Goal: Transaction & Acquisition: Purchase product/service

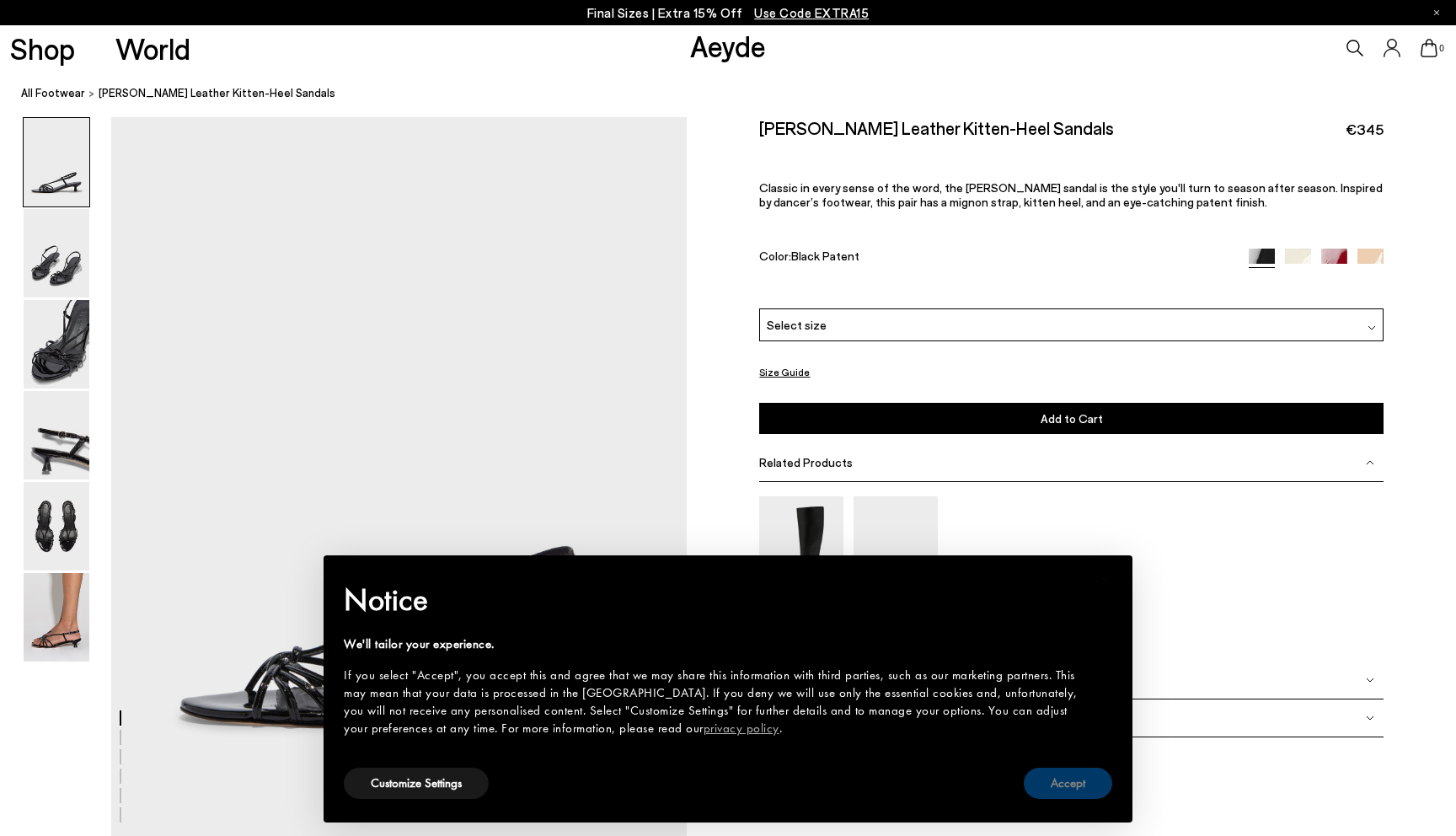
click at [1042, 793] on button "Accept" at bounding box center [1068, 783] width 89 height 32
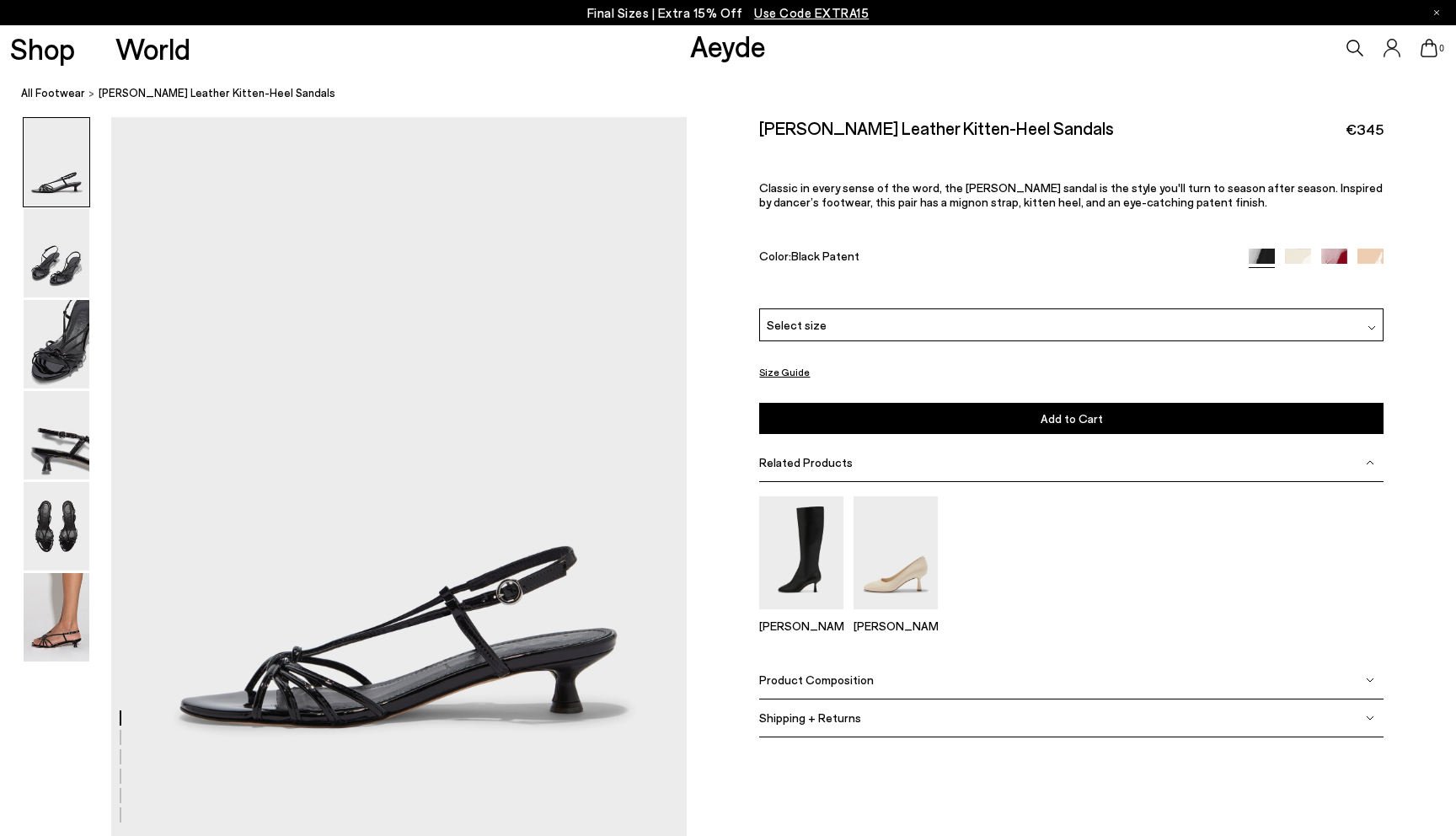
click at [1331, 254] on img at bounding box center [1334, 262] width 26 height 26
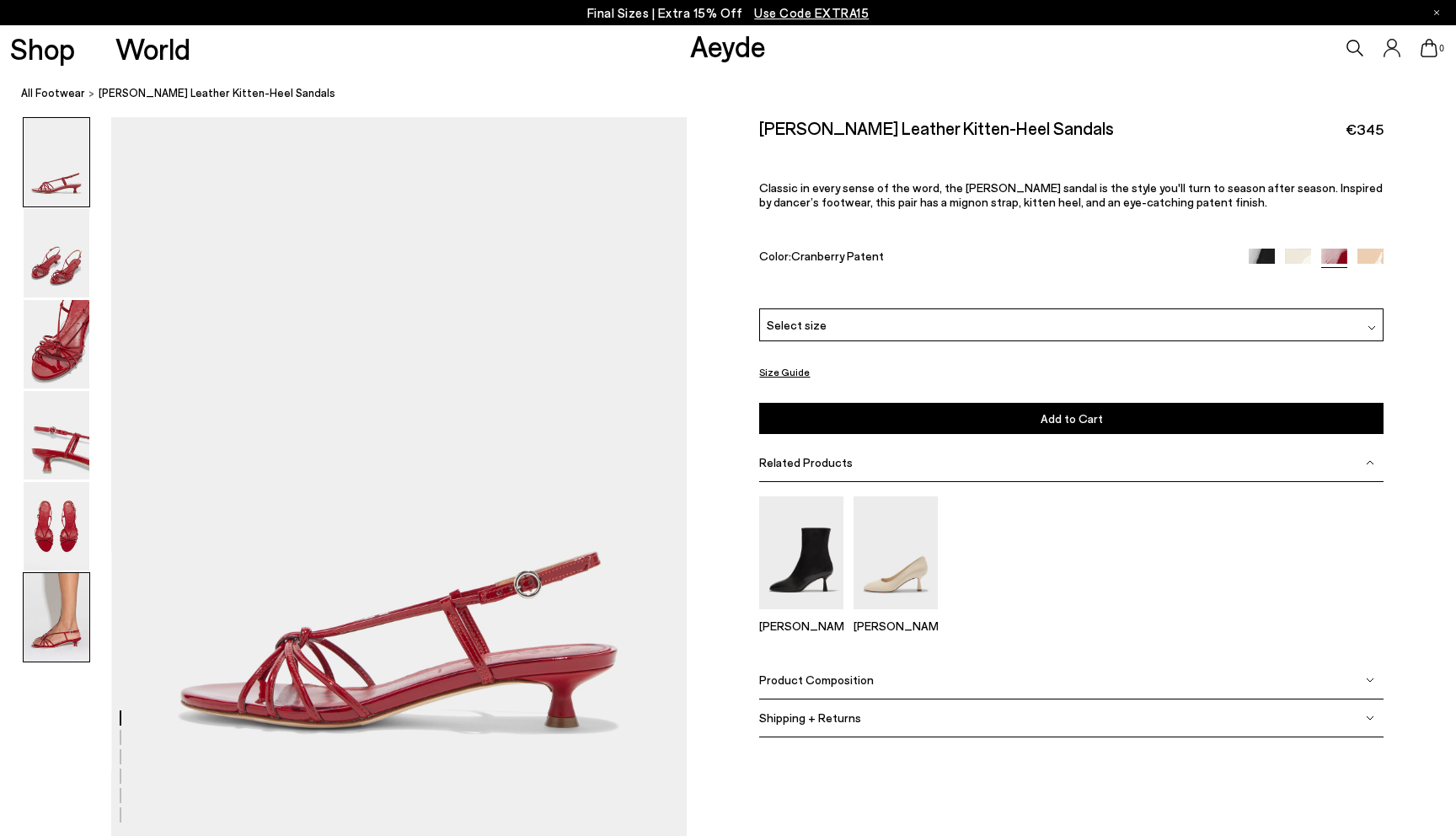
click at [69, 588] on img at bounding box center [56, 617] width 66 height 89
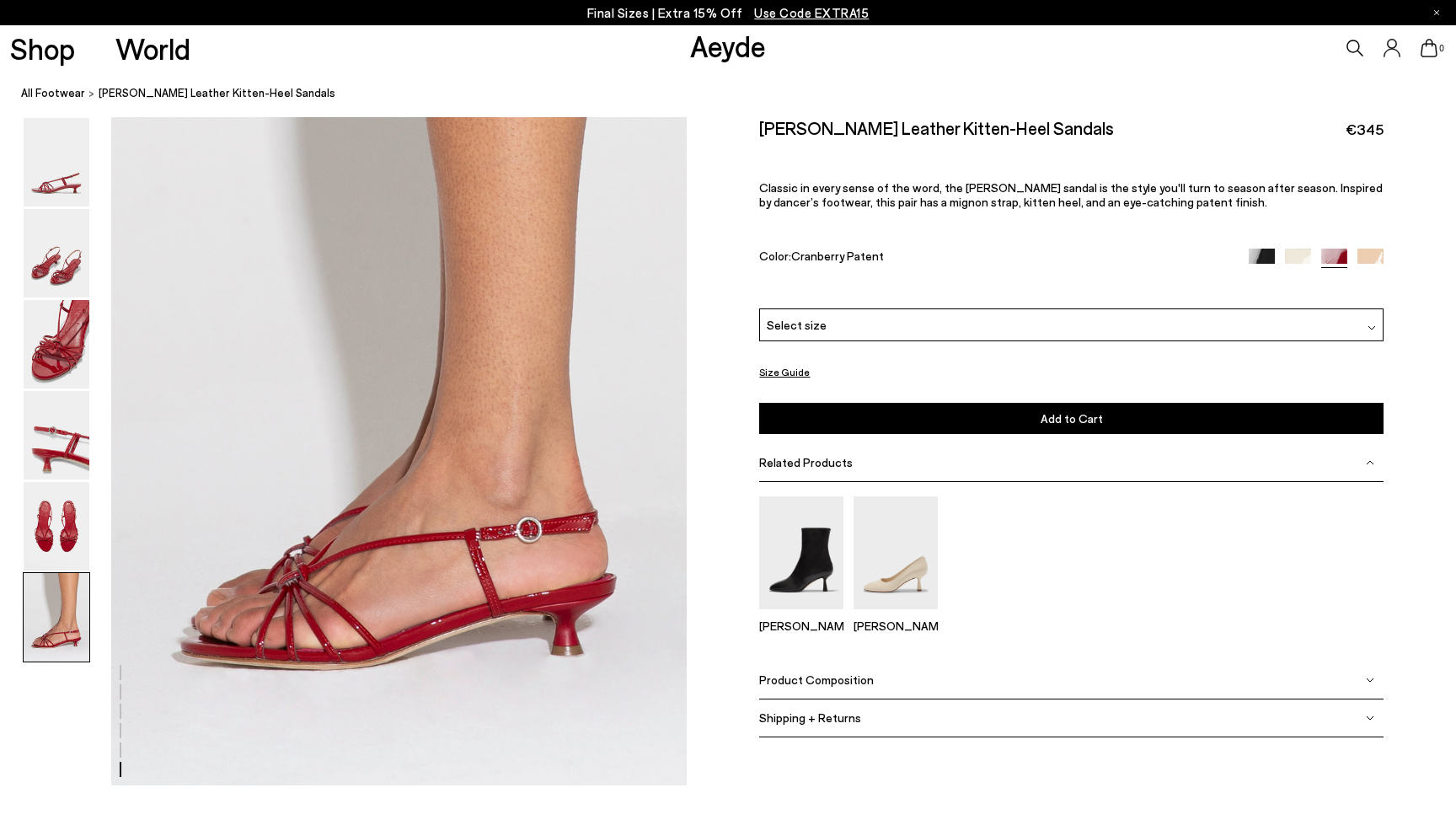
scroll to position [3916, 0]
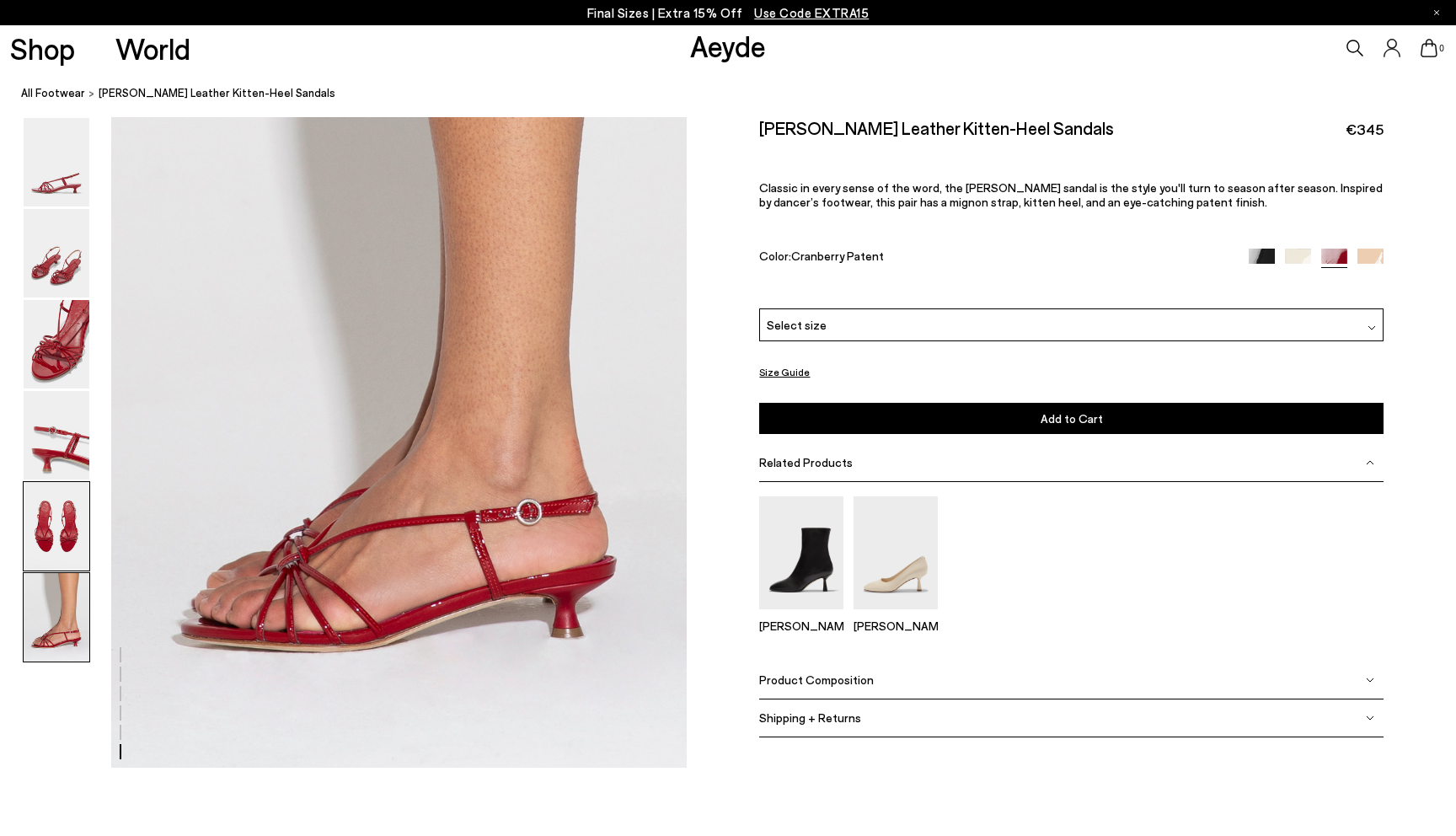
click at [66, 537] on img at bounding box center [56, 526] width 66 height 89
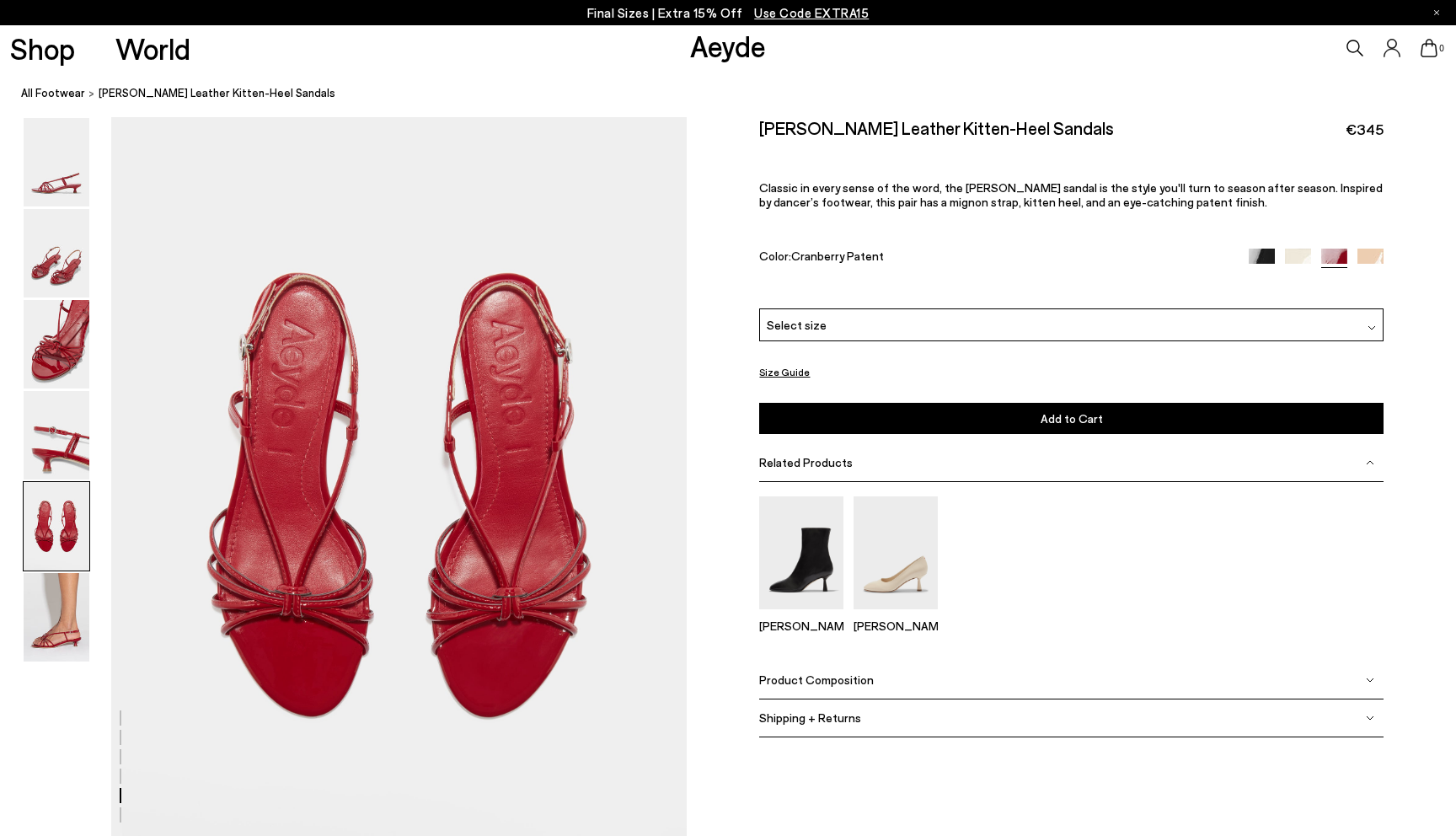
scroll to position [3031, 0]
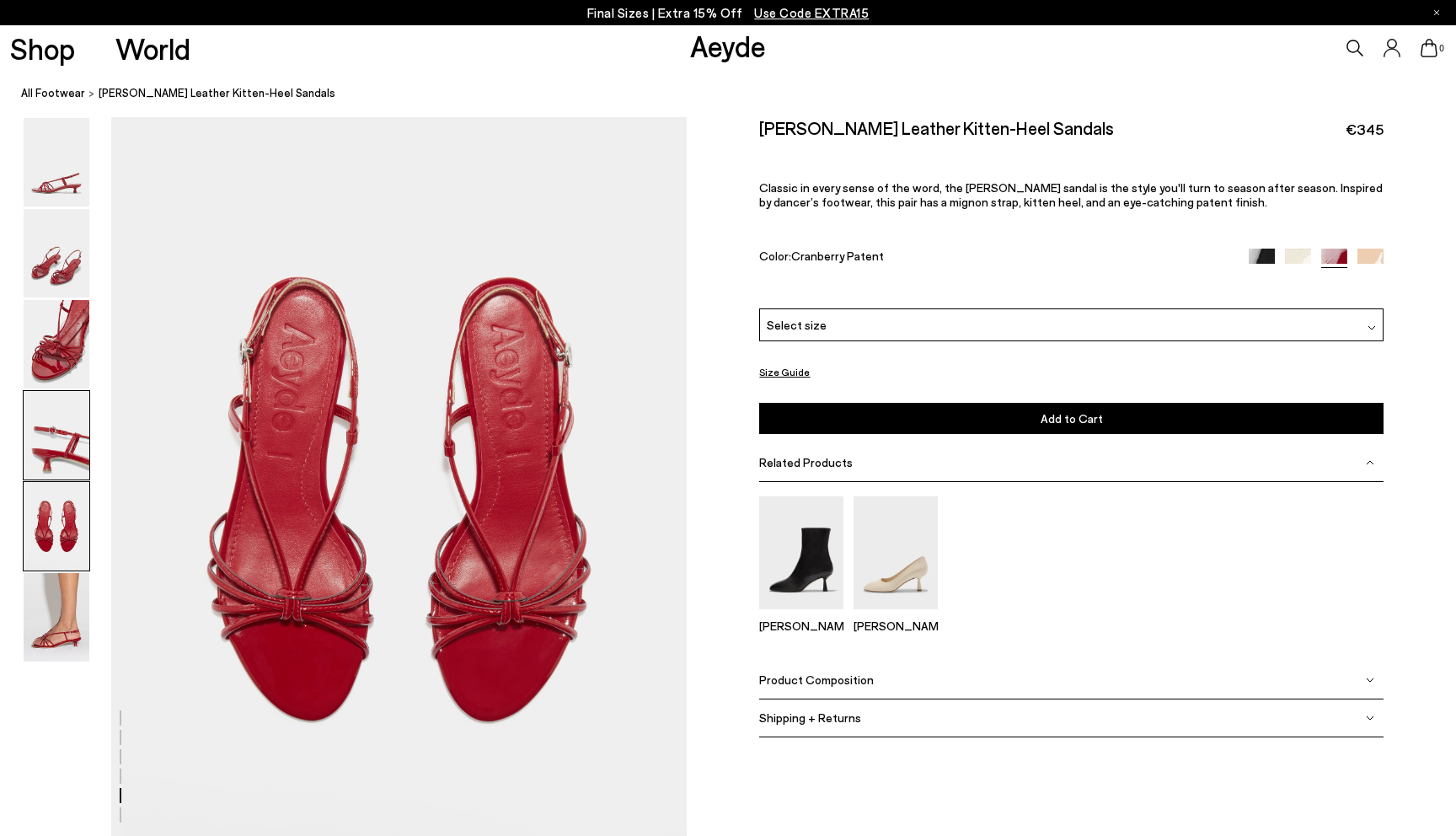
click at [78, 414] on img at bounding box center [56, 435] width 66 height 89
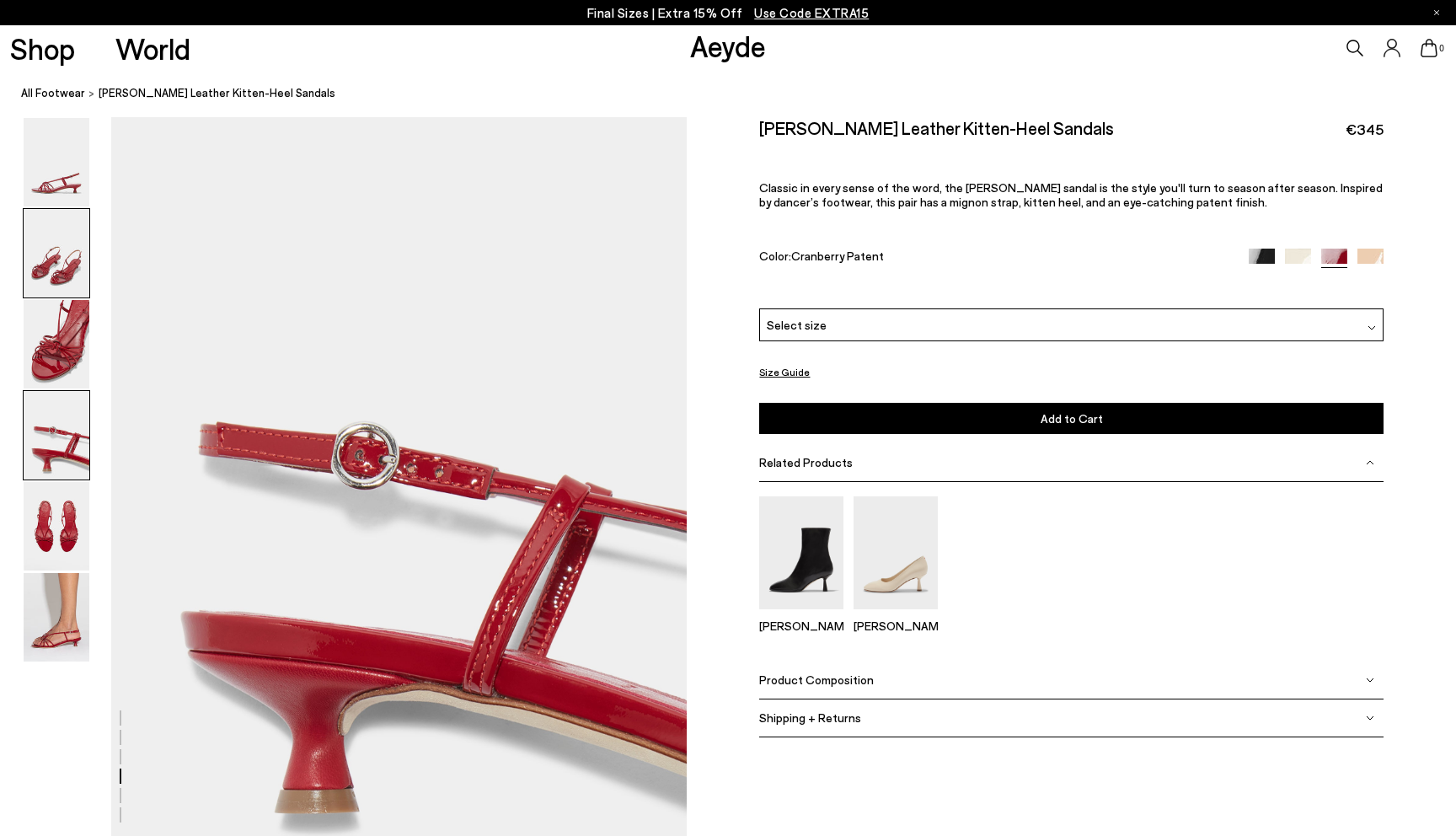
click at [83, 273] on img at bounding box center [56, 254] width 66 height 89
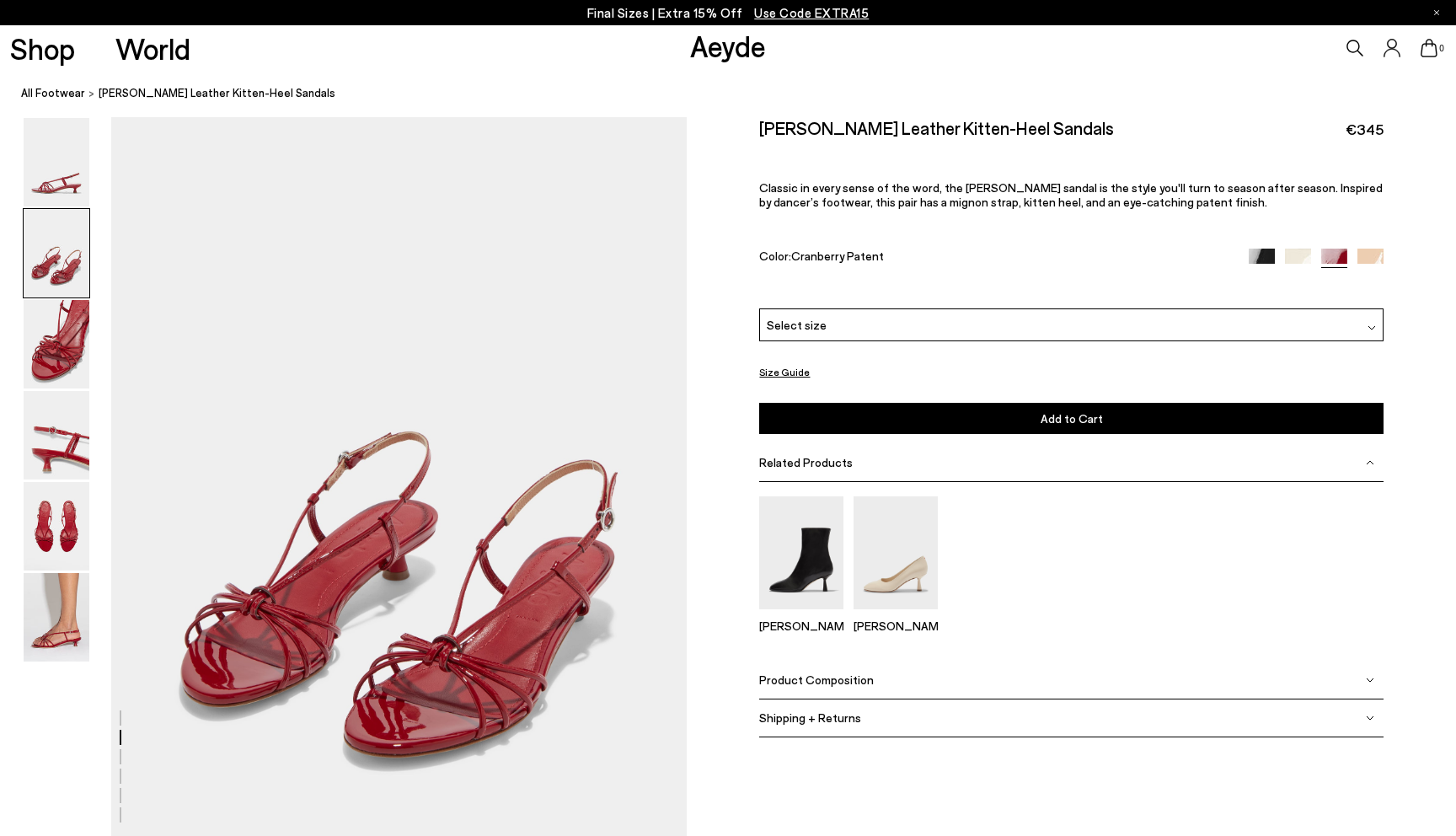
scroll to position [722, 0]
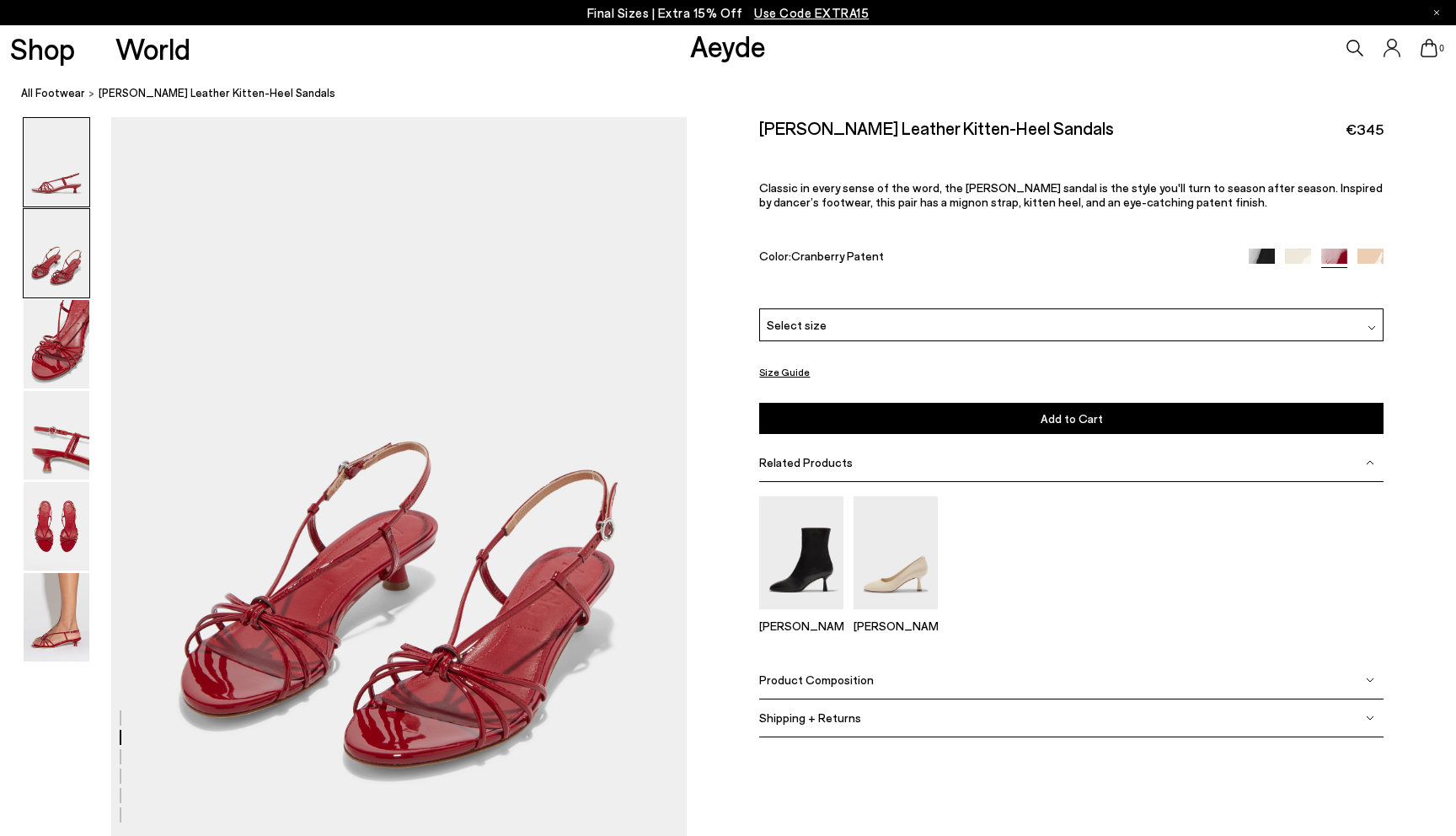
click at [67, 151] on img at bounding box center [56, 162] width 66 height 89
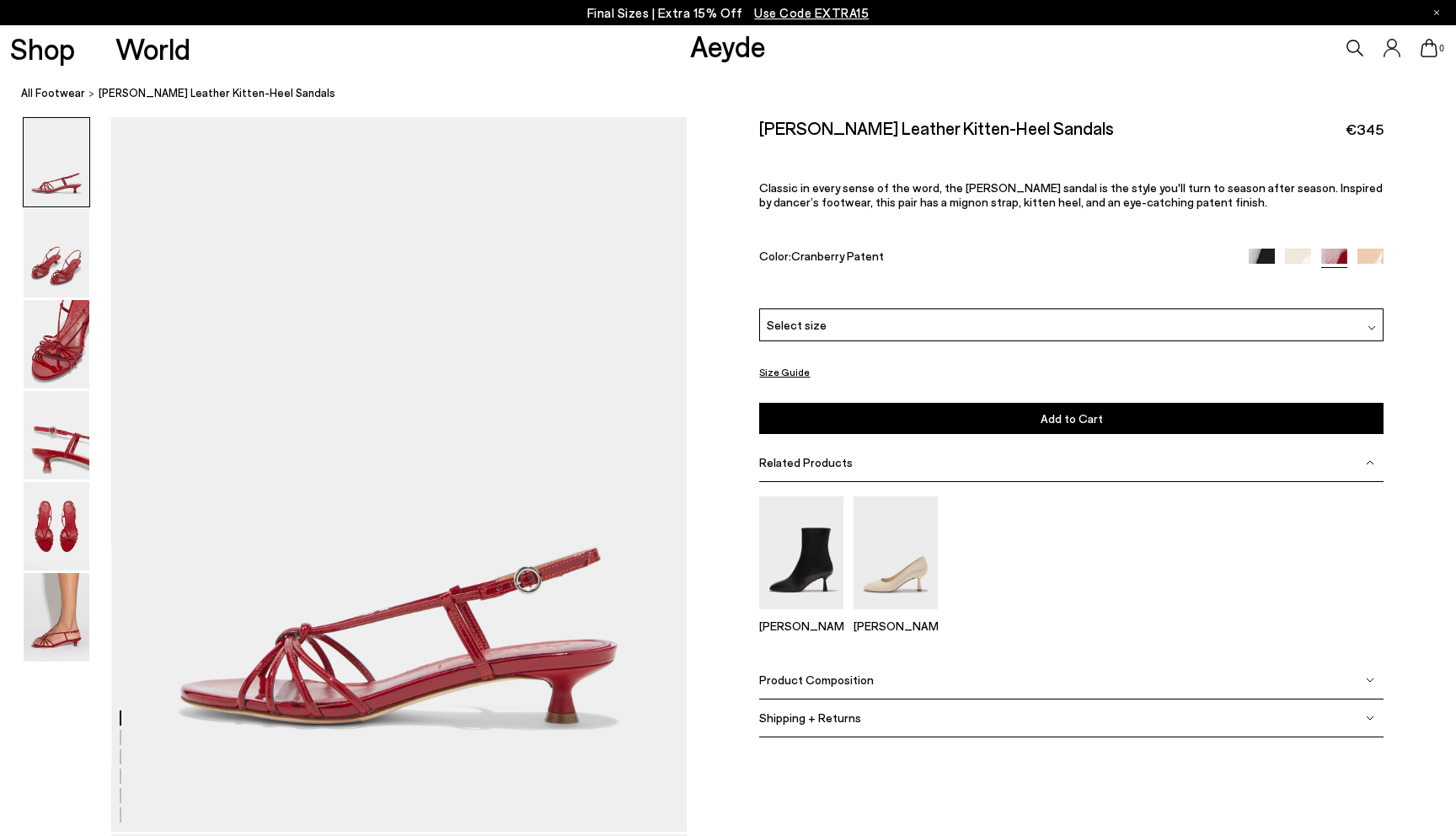
scroll to position [0, 0]
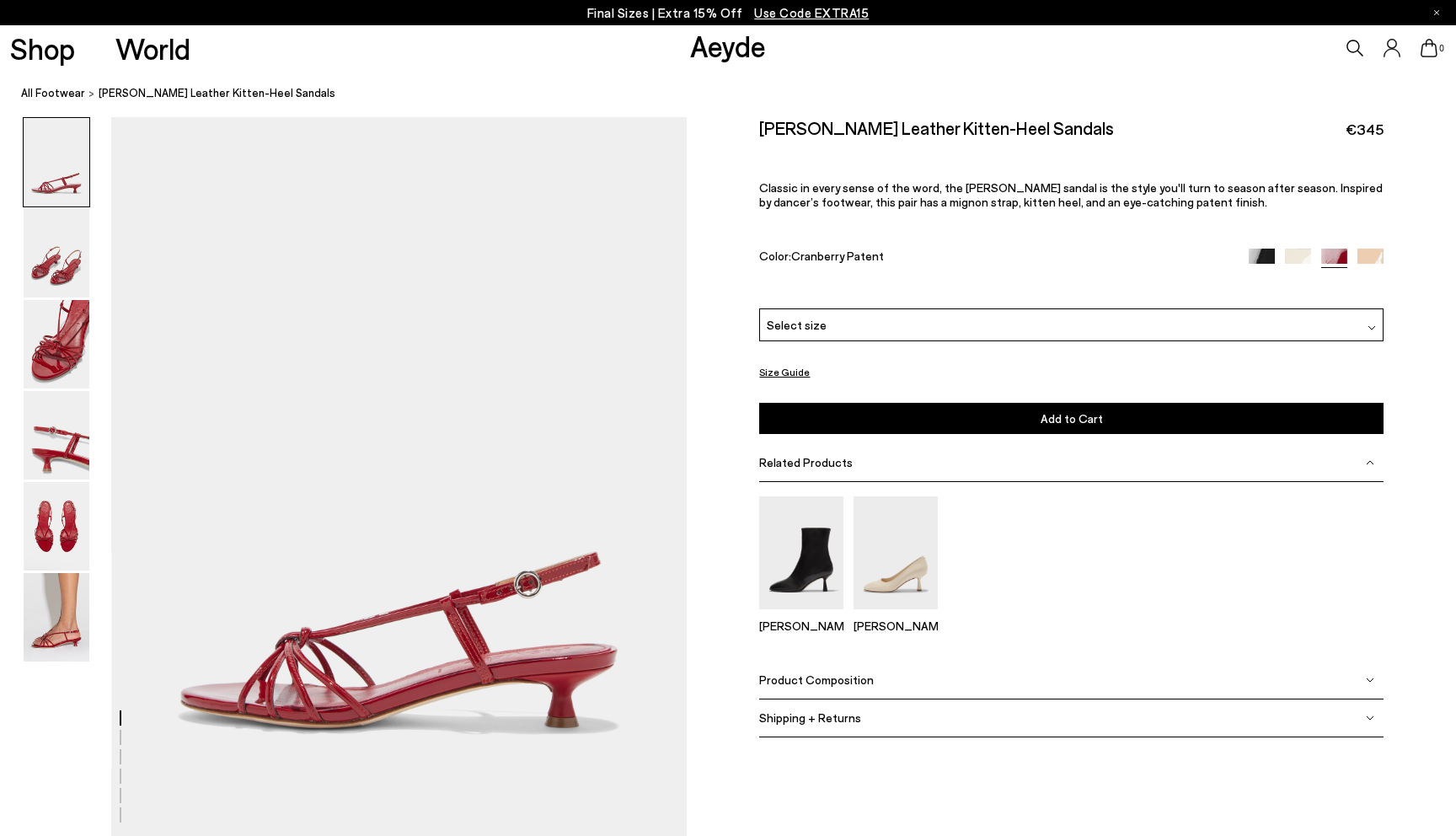
click at [67, 129] on img at bounding box center [56, 162] width 66 height 89
click at [828, 321] on div "Select size" at bounding box center [1071, 324] width 624 height 33
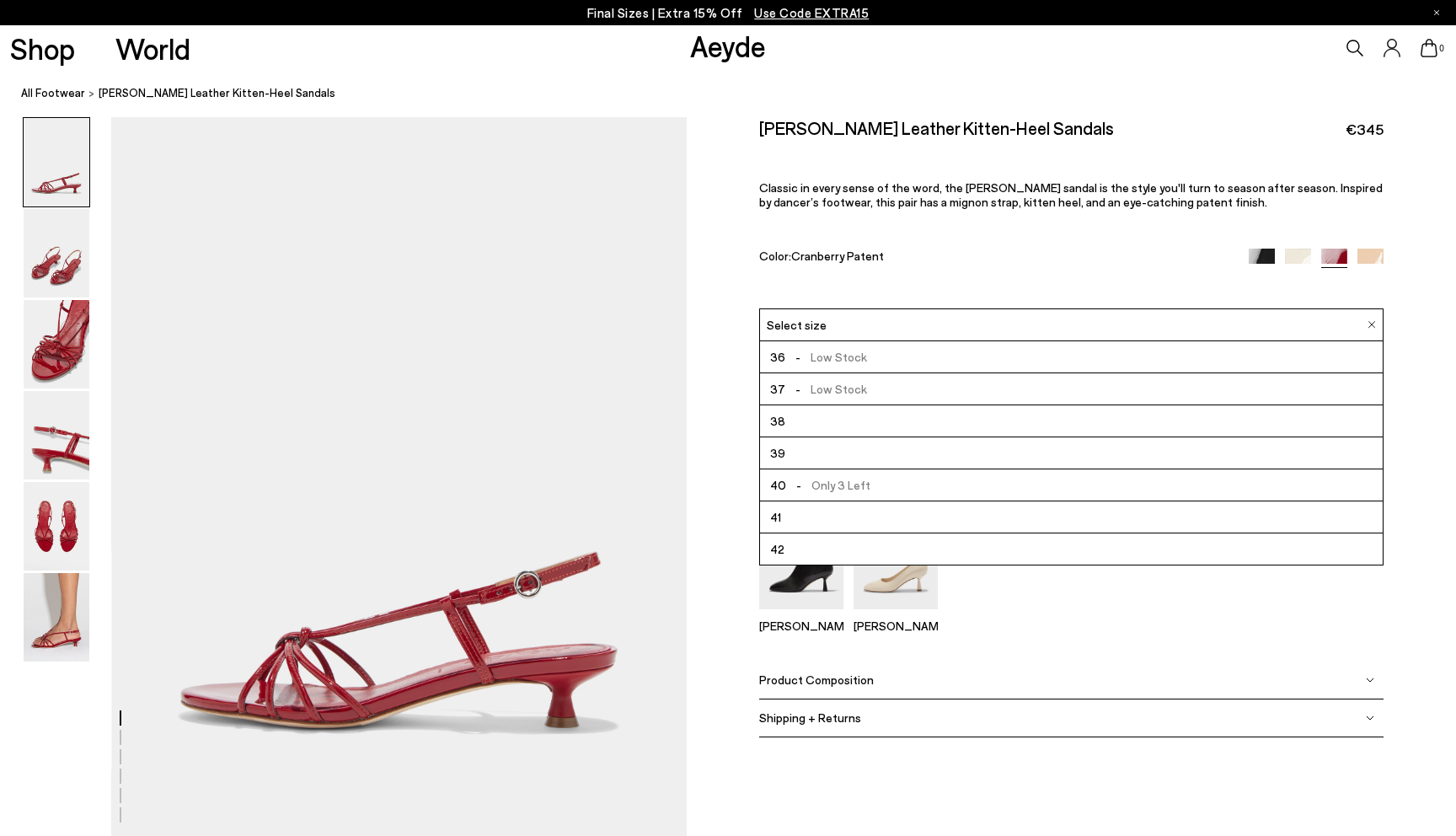
click at [796, 461] on li "39" at bounding box center [1071, 453] width 622 height 32
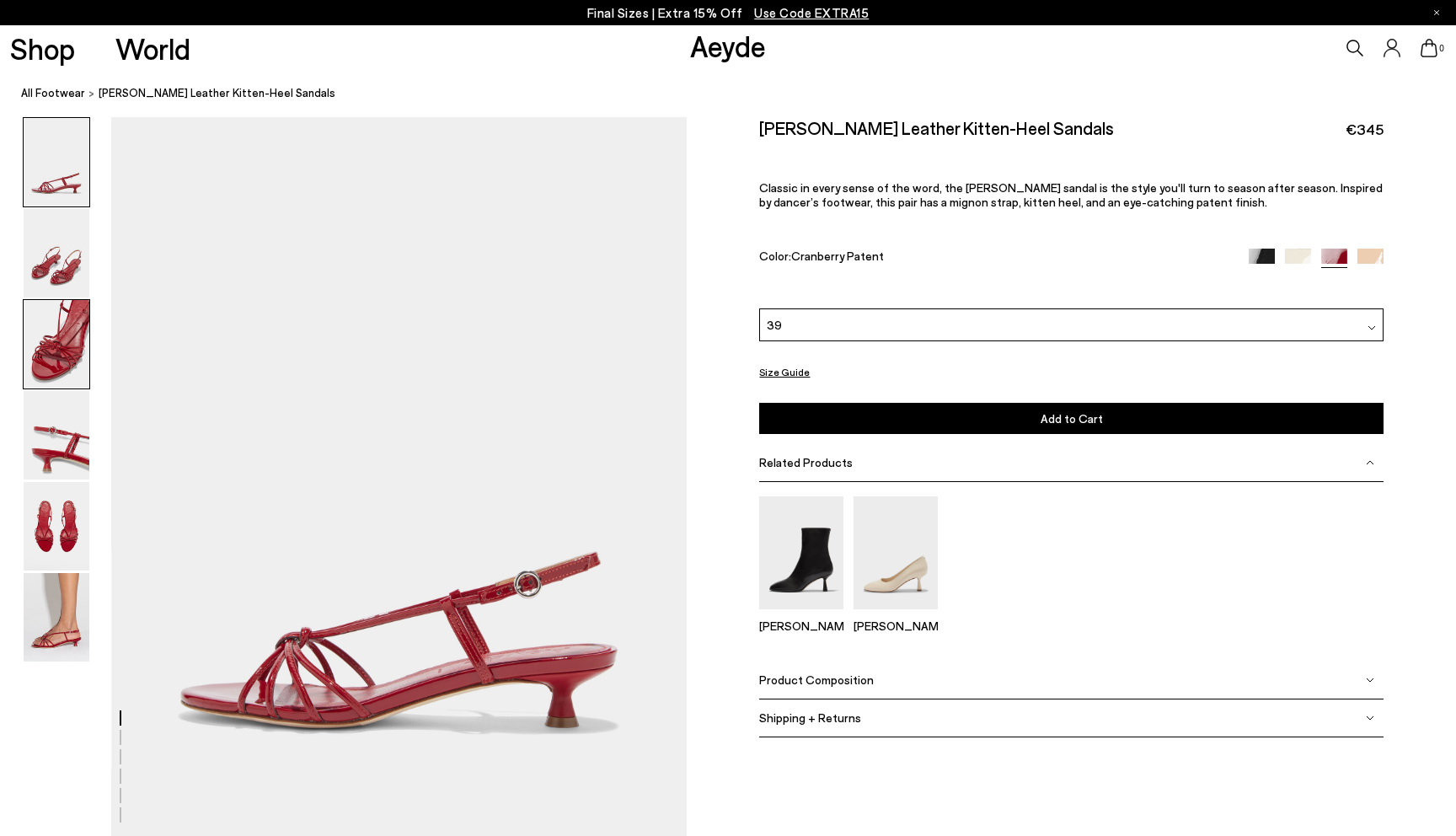
click at [79, 357] on img at bounding box center [56, 344] width 66 height 89
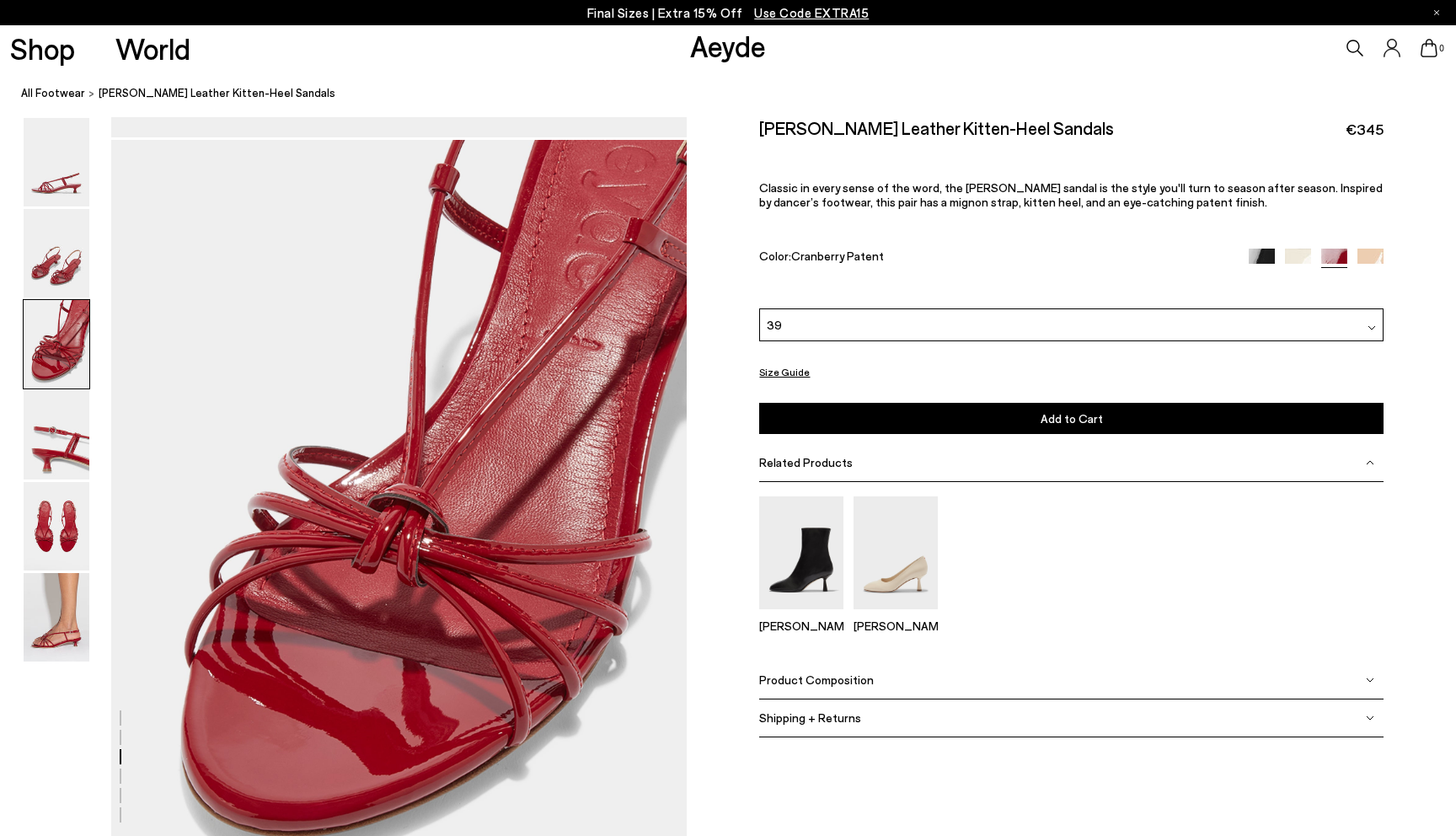
scroll to position [1492, 0]
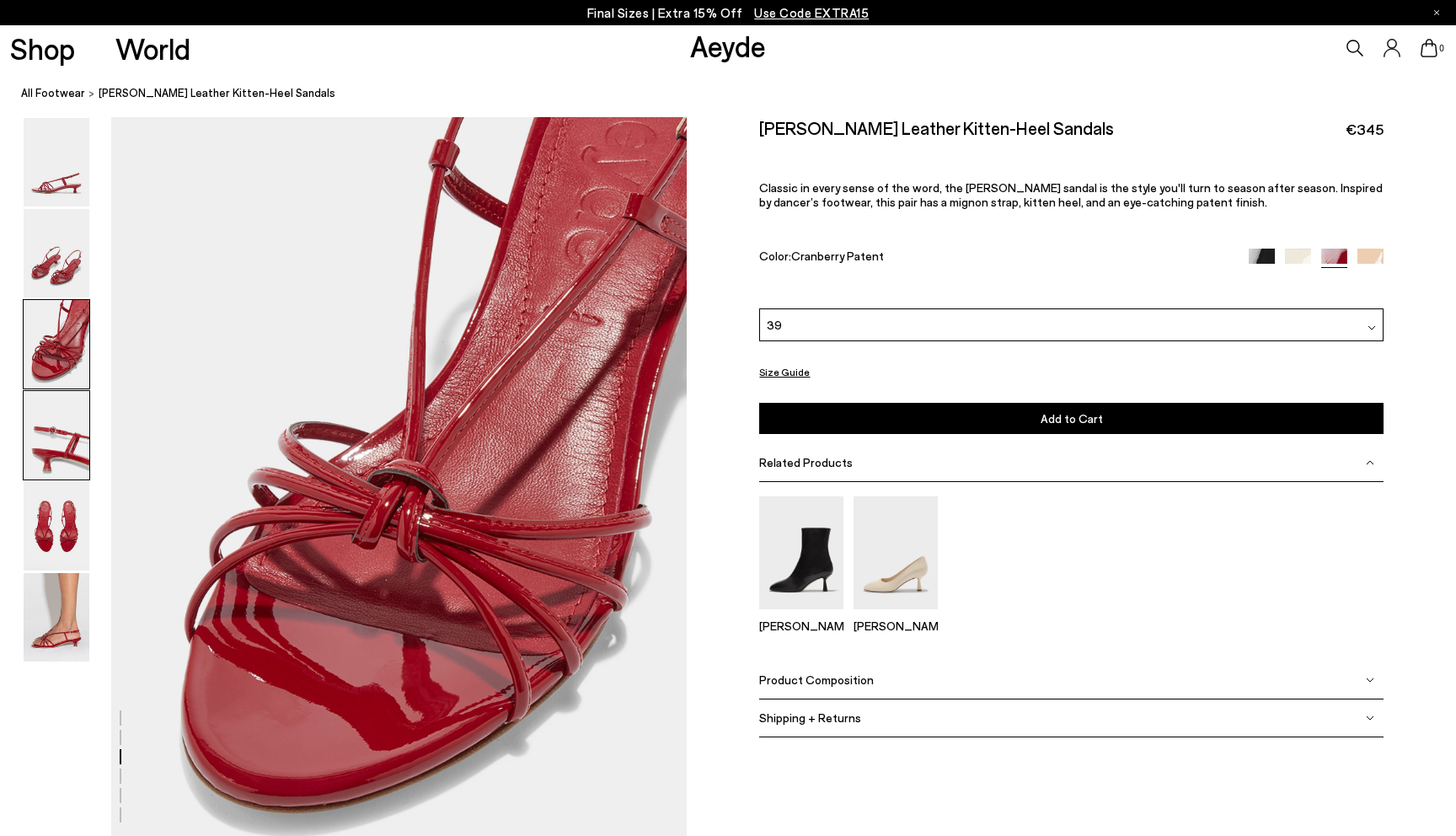
click at [77, 432] on img at bounding box center [56, 435] width 66 height 89
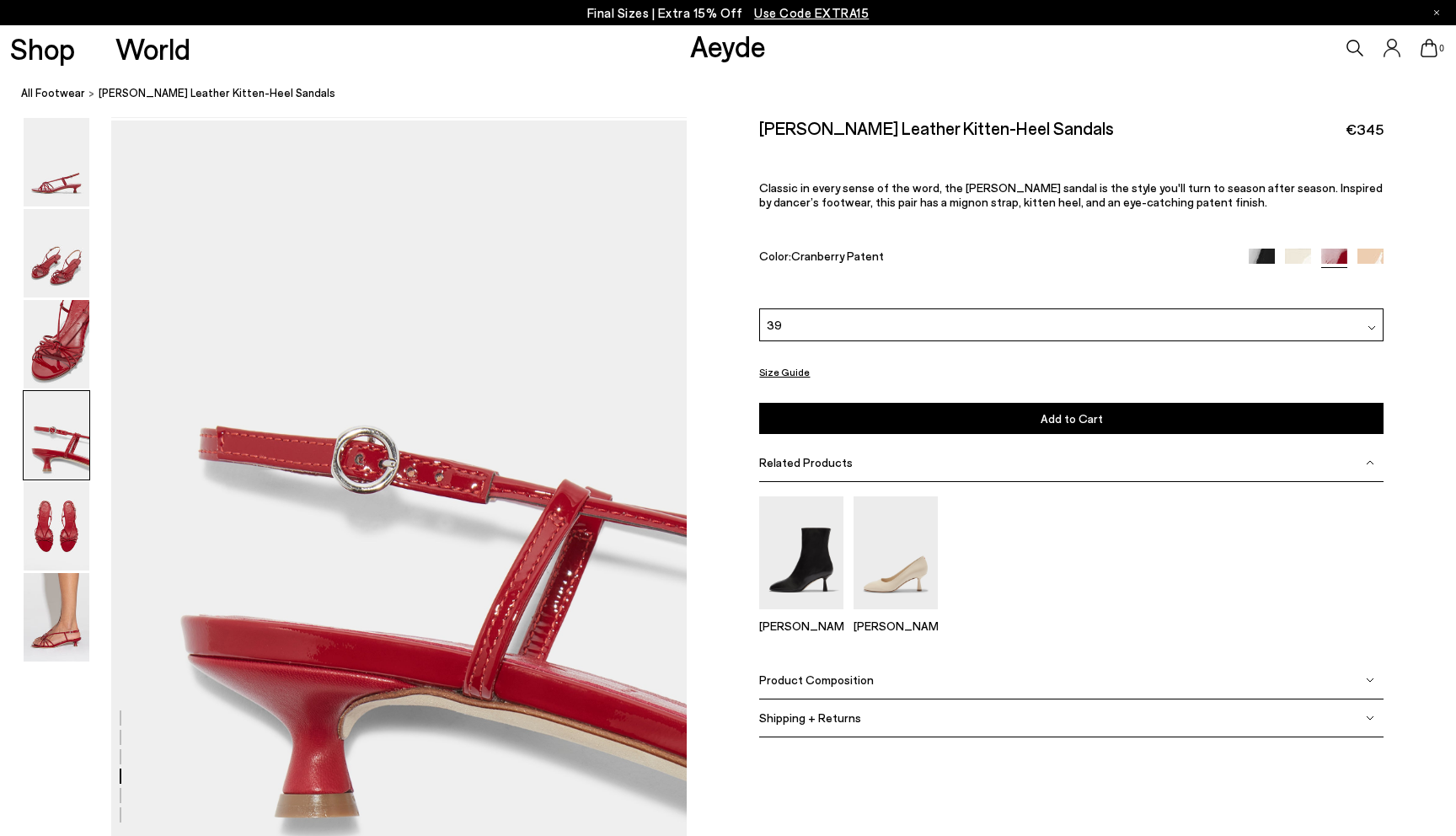
scroll to position [2261, 0]
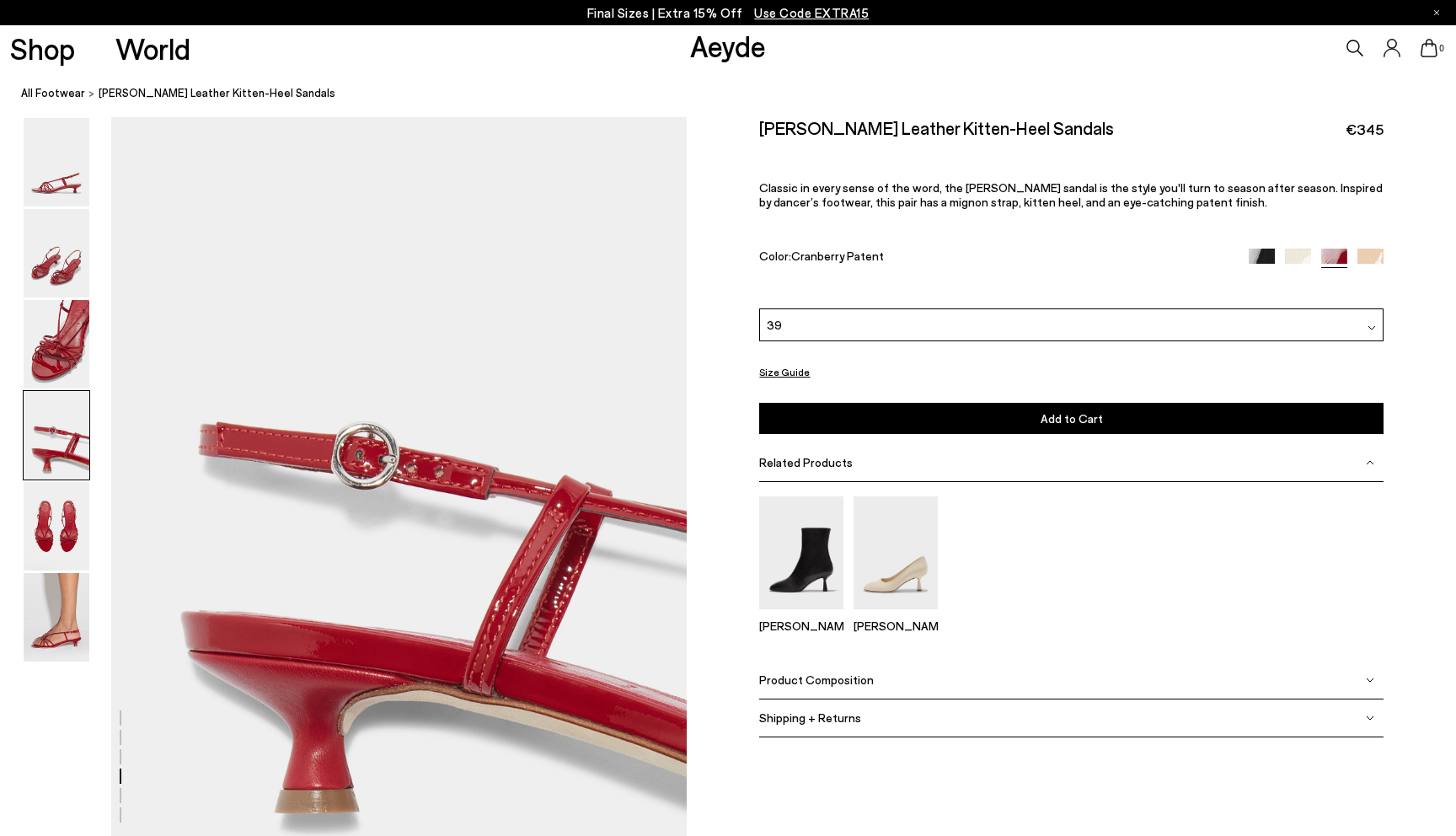
click at [808, 692] on div "Product Composition" at bounding box center [1071, 679] width 624 height 38
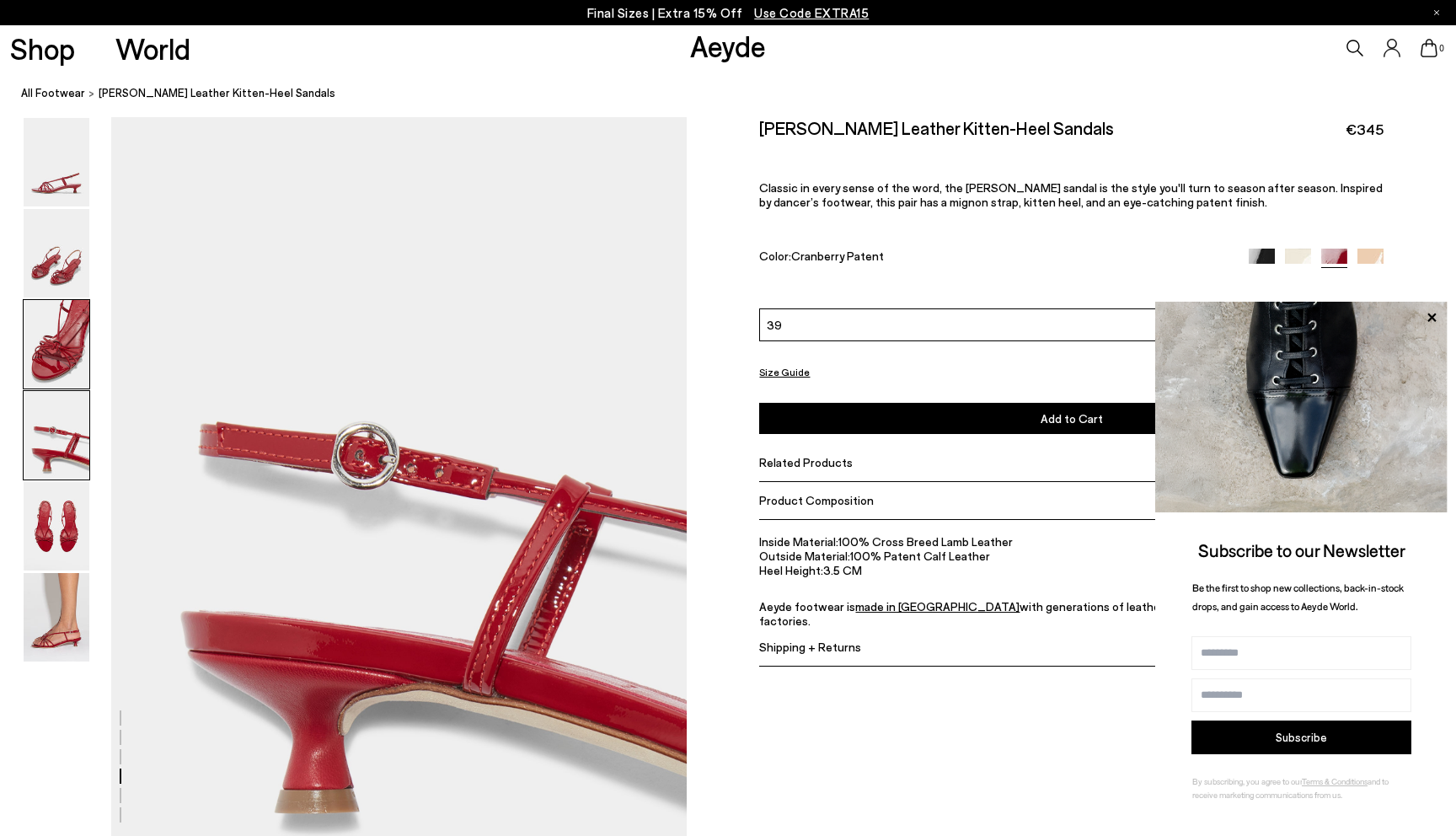
click at [51, 351] on img at bounding box center [56, 344] width 66 height 89
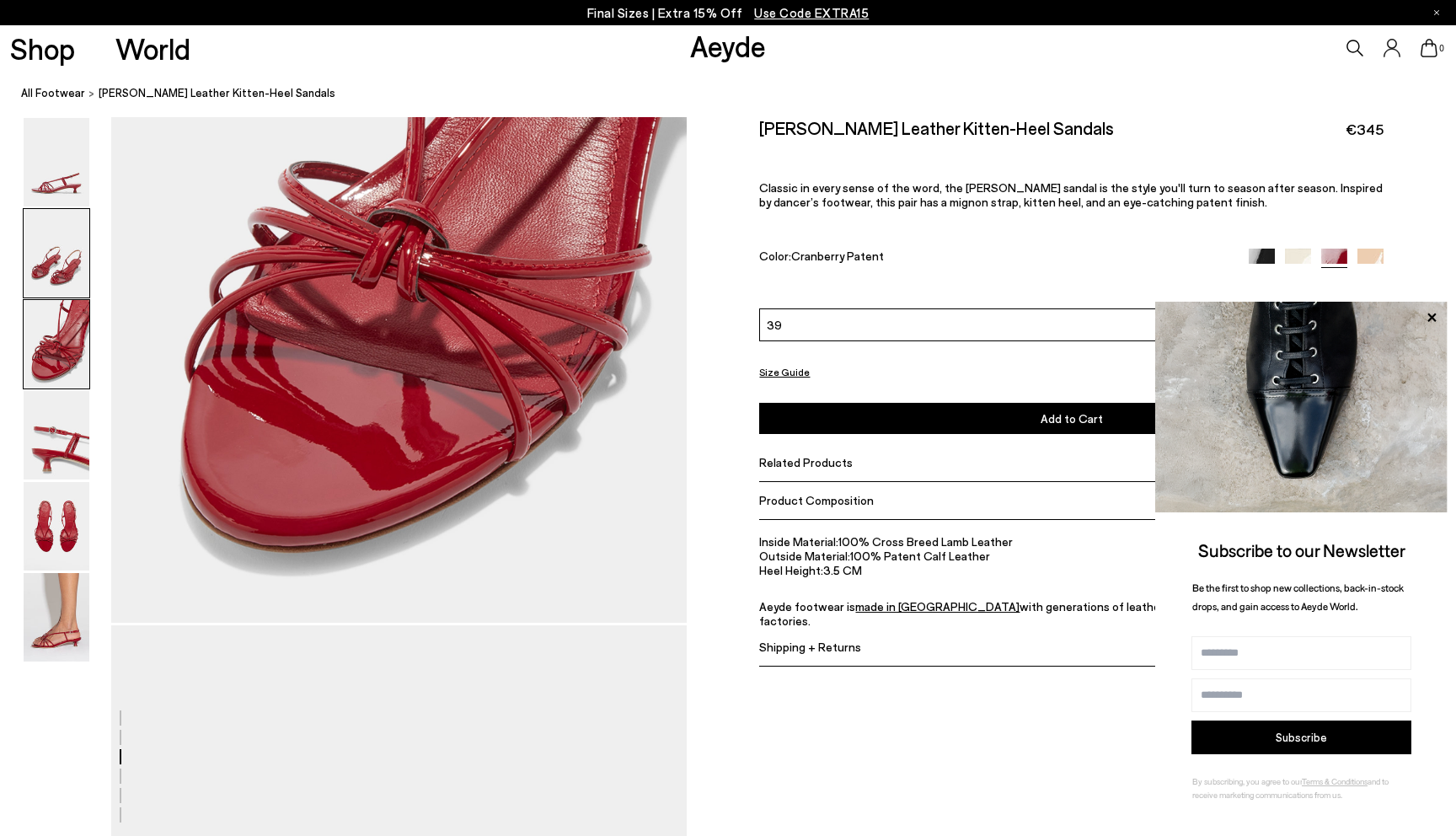
click at [54, 276] on img at bounding box center [56, 254] width 66 height 89
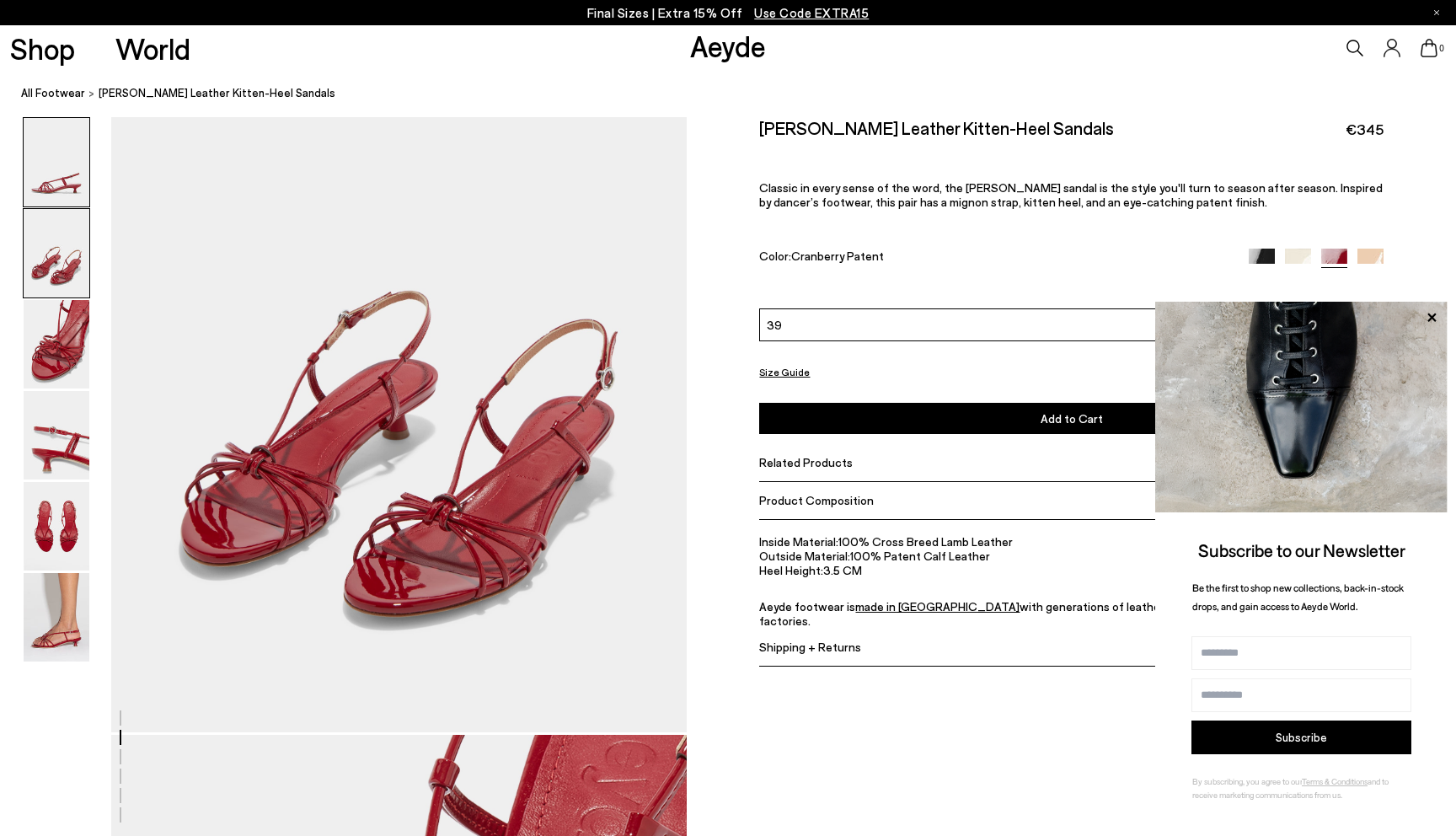
click at [61, 172] on img at bounding box center [56, 162] width 66 height 89
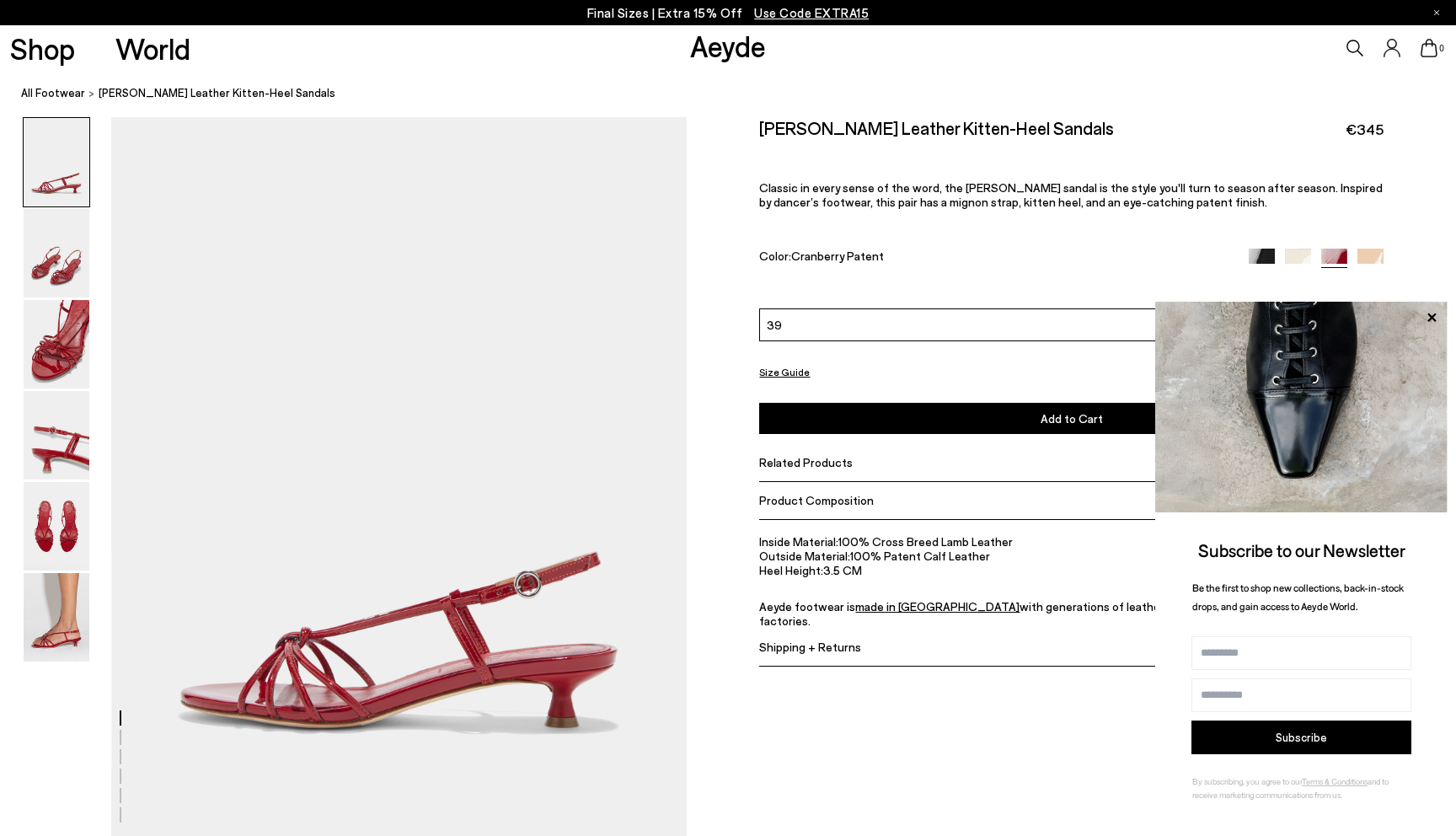
scroll to position [0, 0]
click at [810, 13] on span "Use Code EXTRA15" at bounding box center [811, 12] width 115 height 15
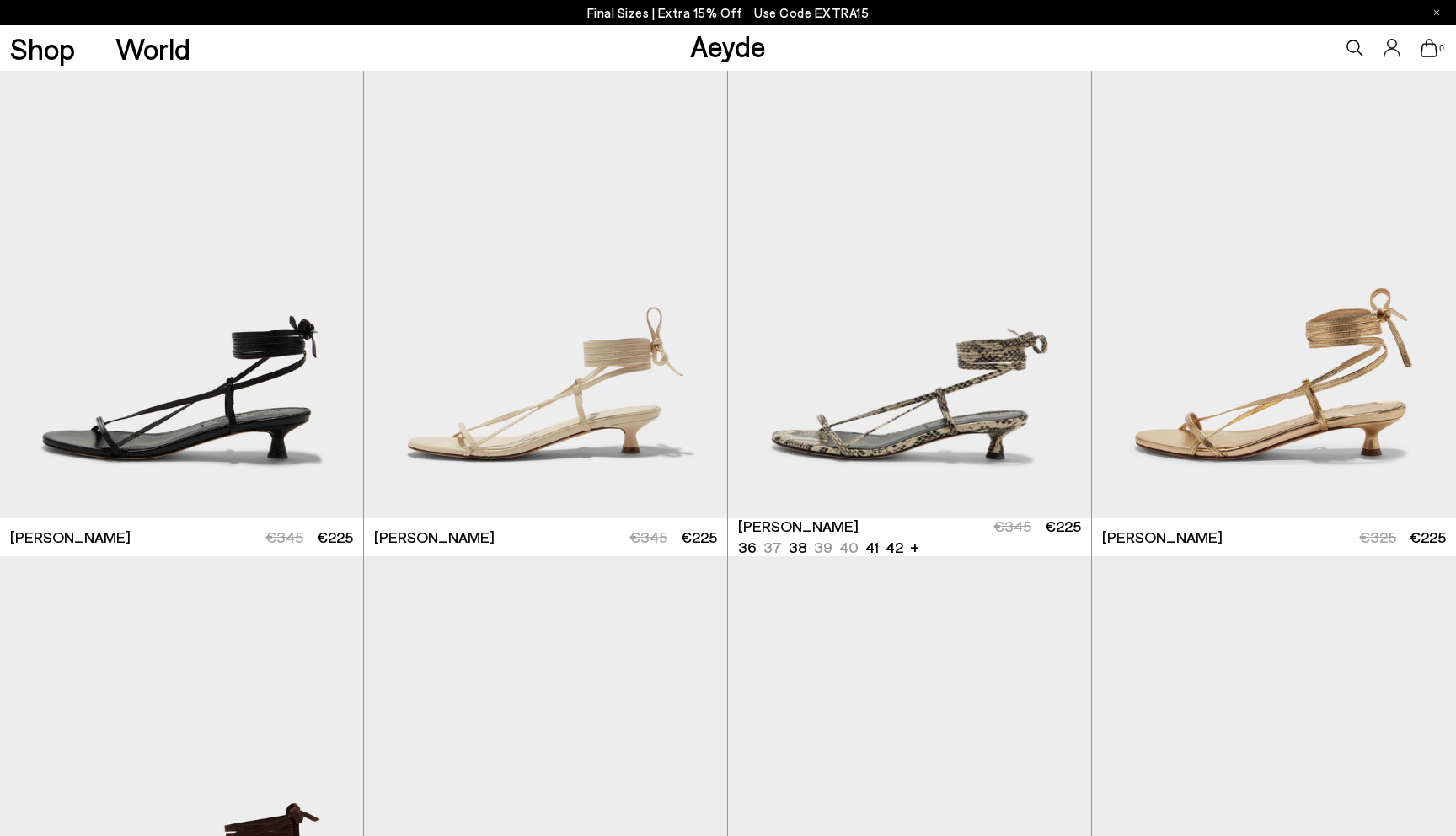
scroll to position [526, 0]
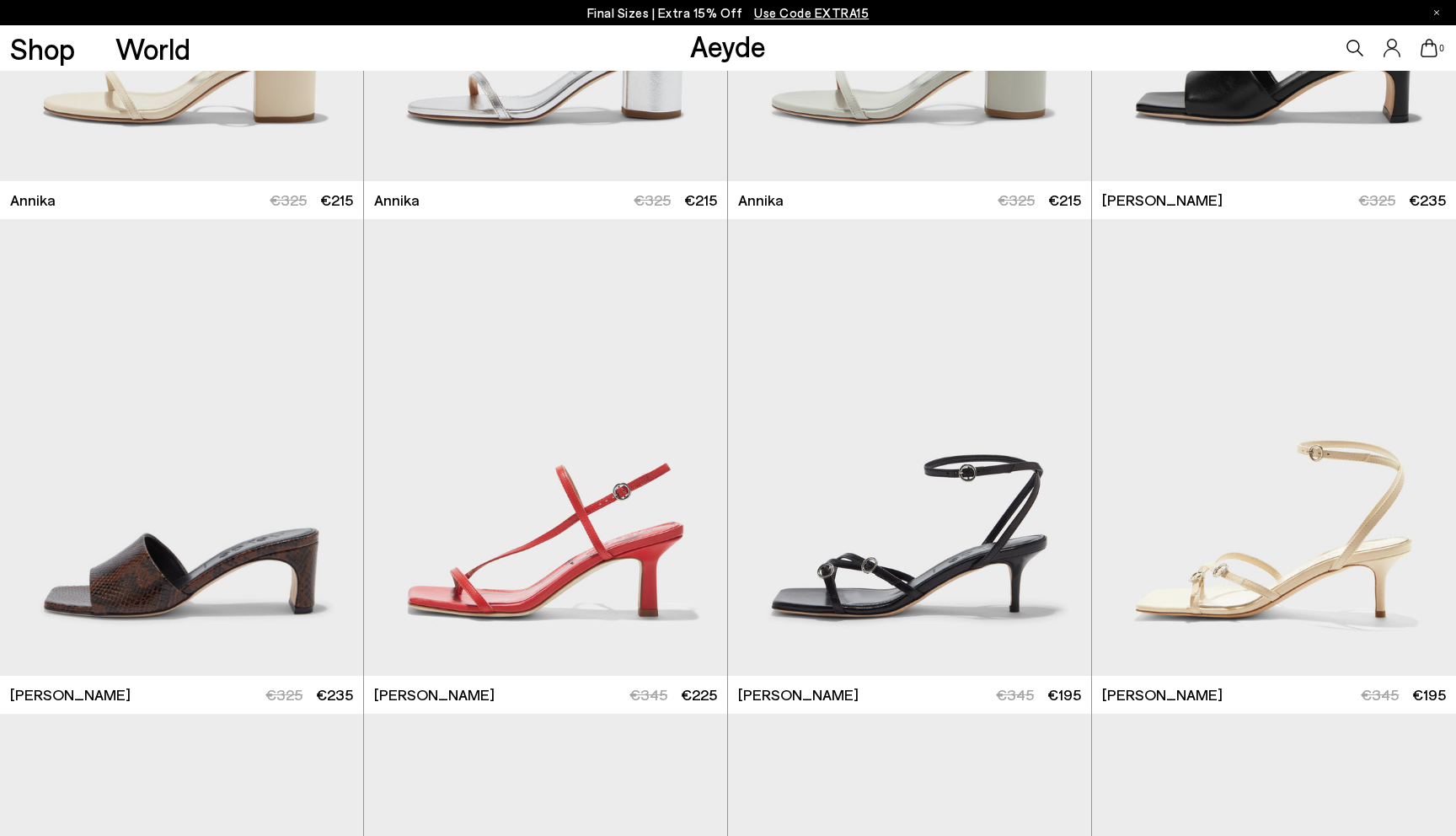
scroll to position [2071, 0]
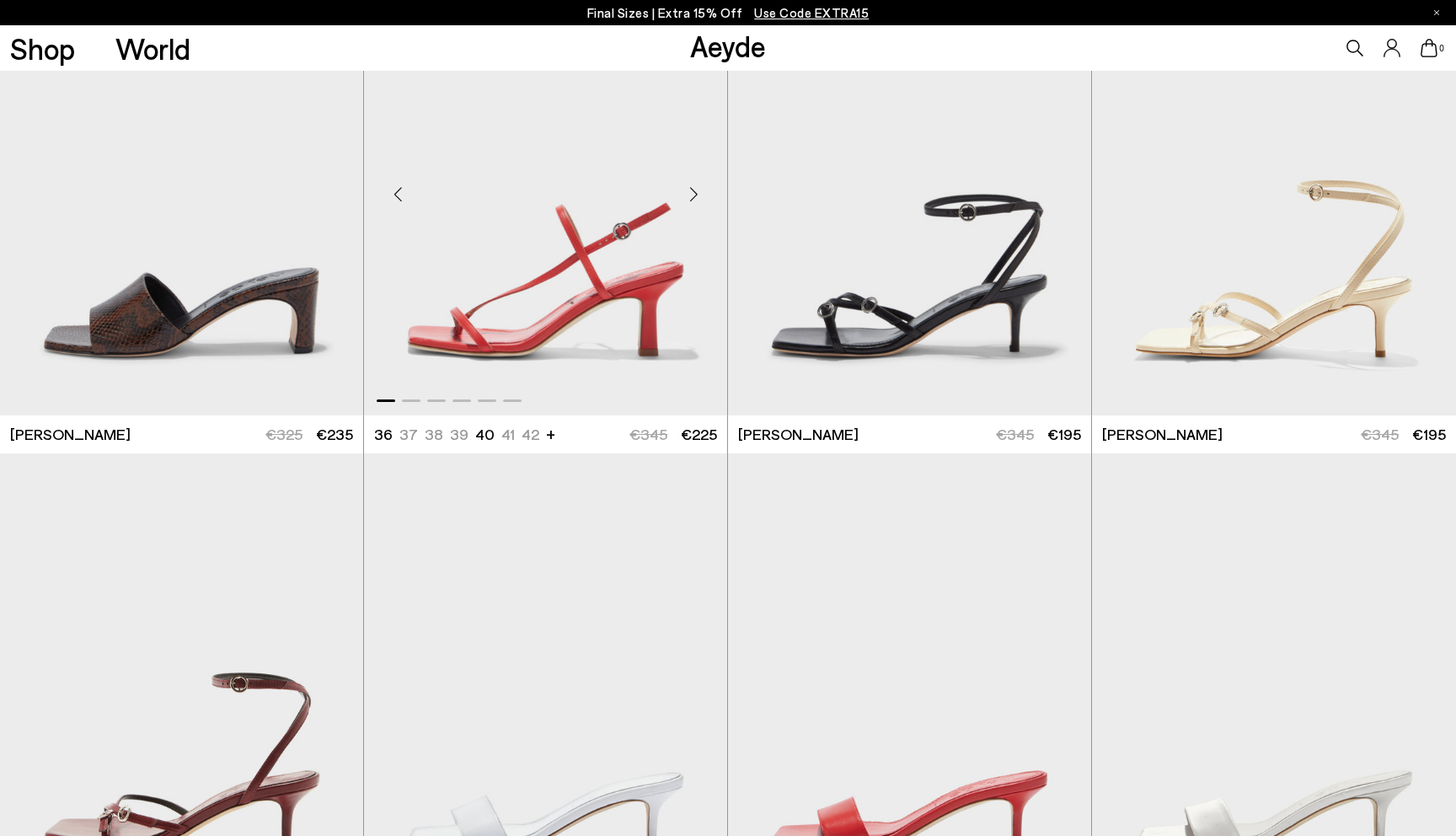
click at [628, 181] on img "1 / 6" at bounding box center [546, 187] width 363 height 457
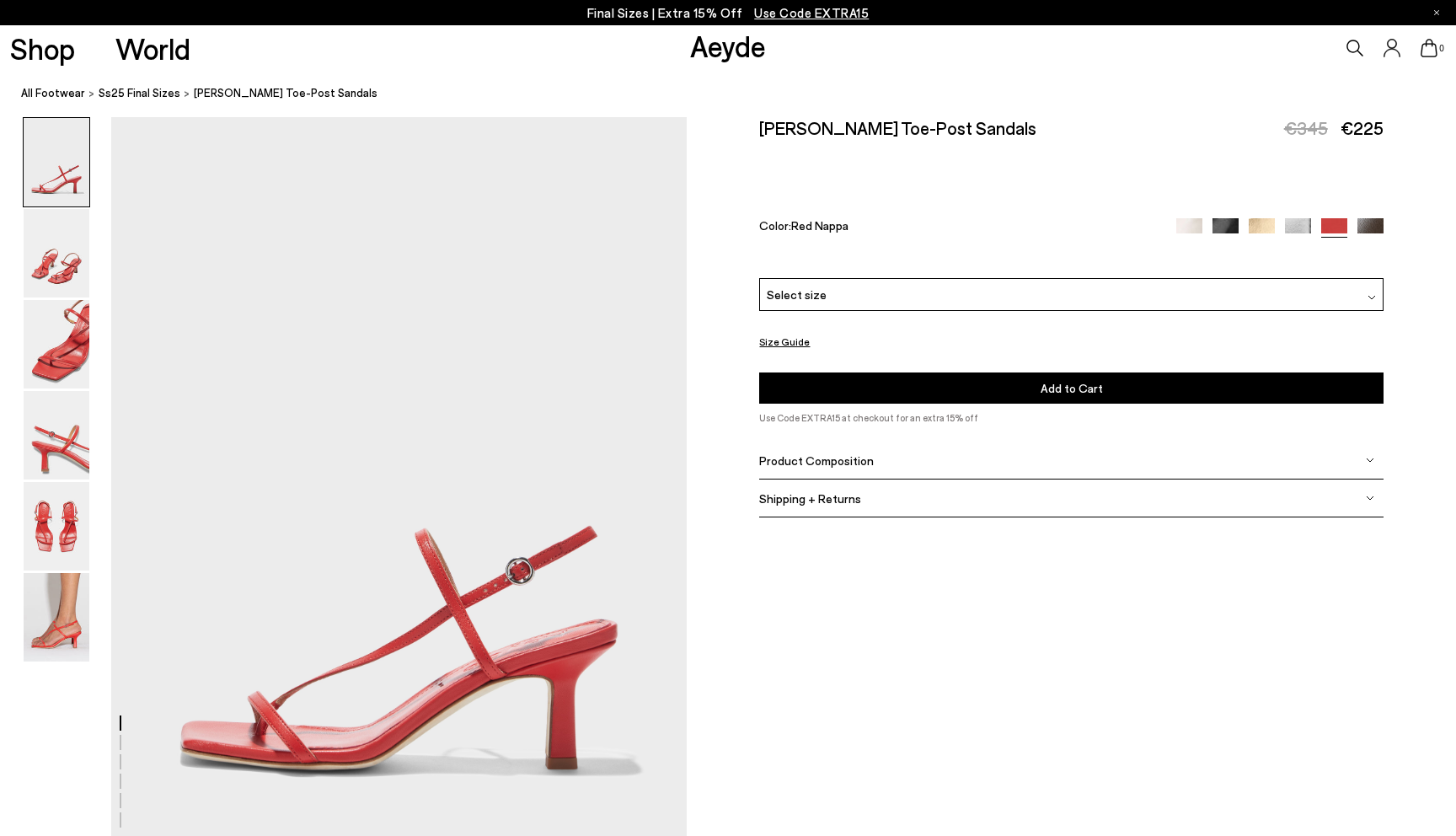
click at [1367, 220] on img at bounding box center [1370, 231] width 26 height 26
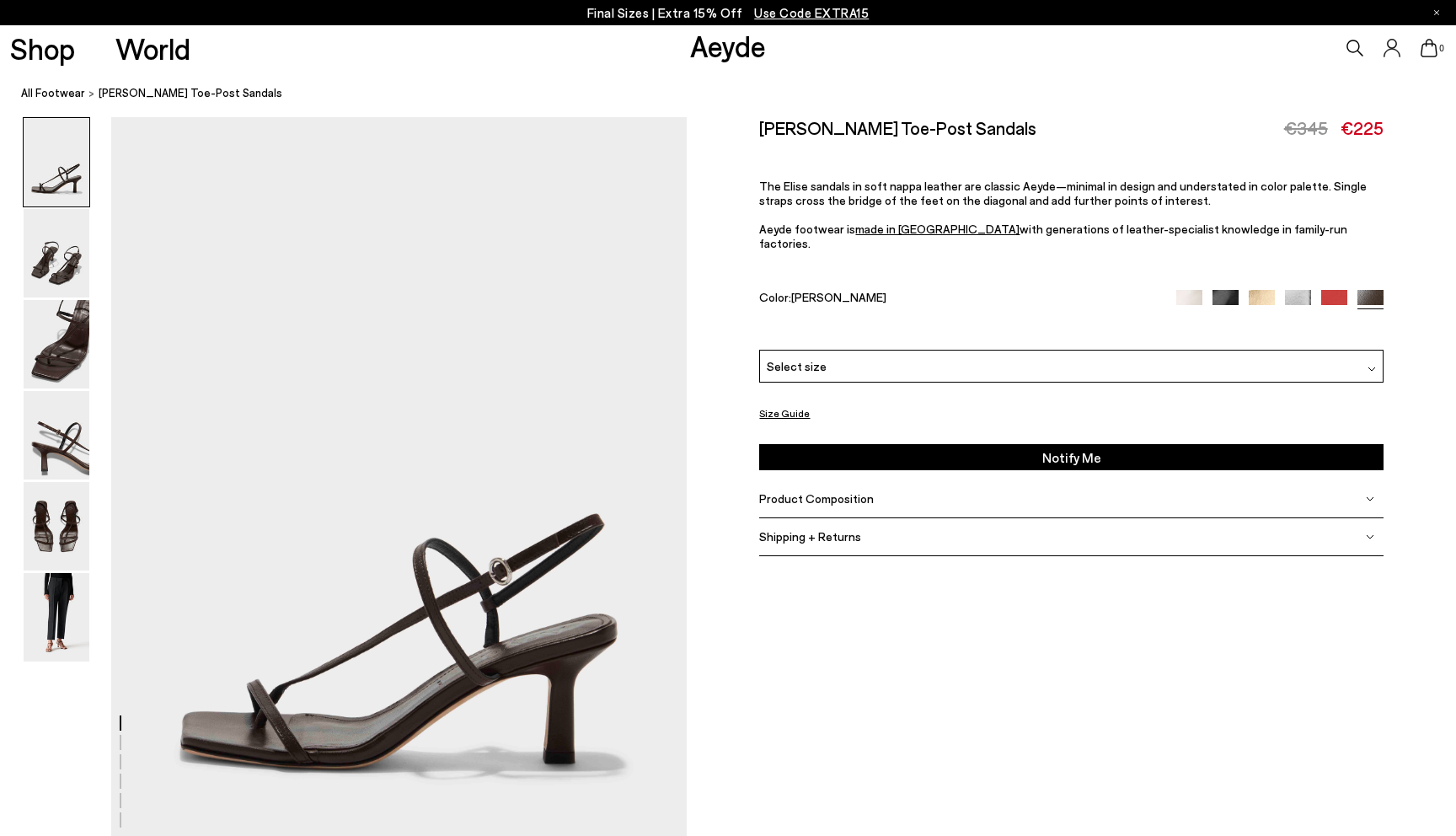
click at [1121, 362] on div "Select size" at bounding box center [1071, 365] width 624 height 33
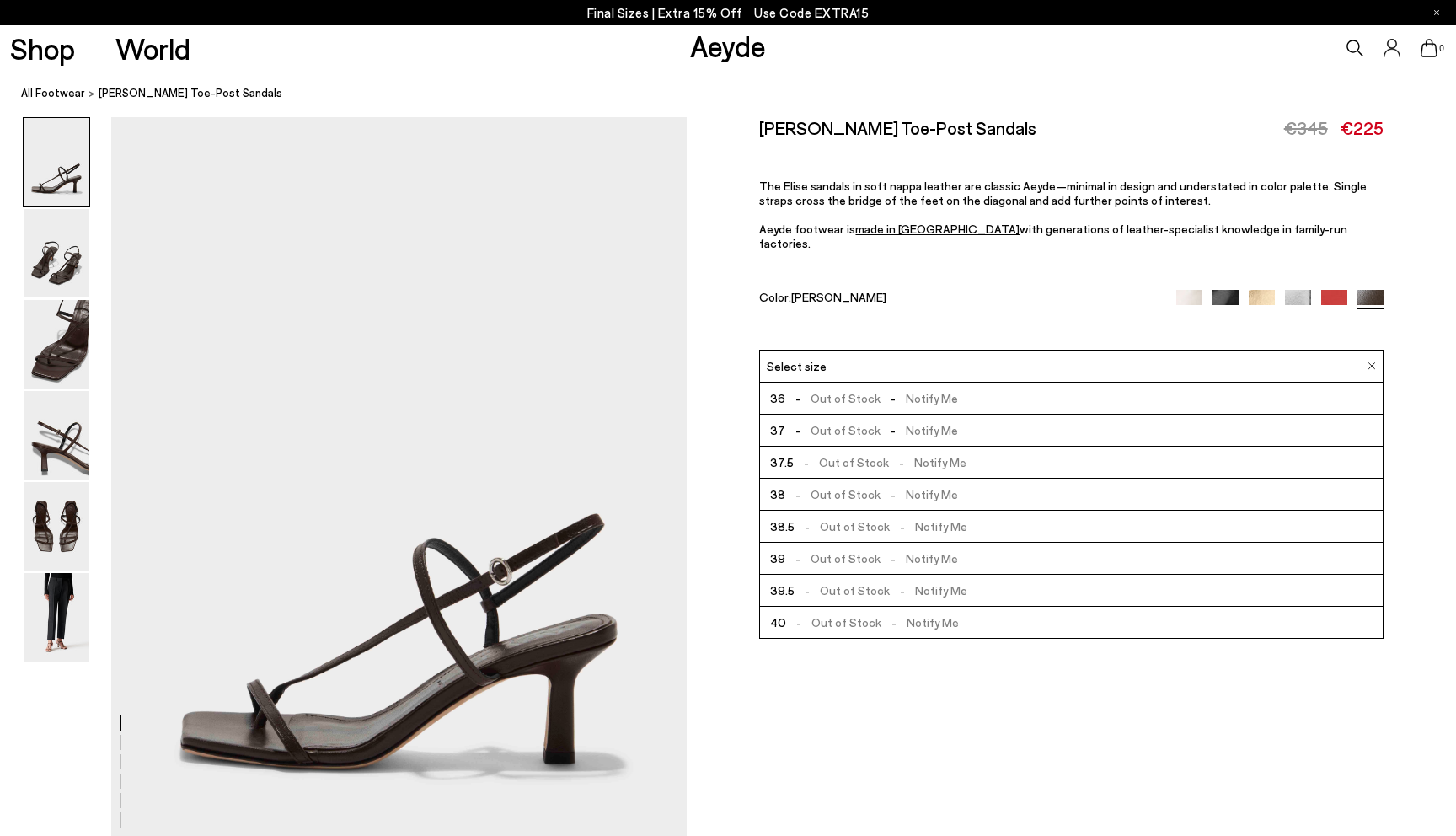
click at [1121, 362] on div "Select size" at bounding box center [1071, 365] width 624 height 33
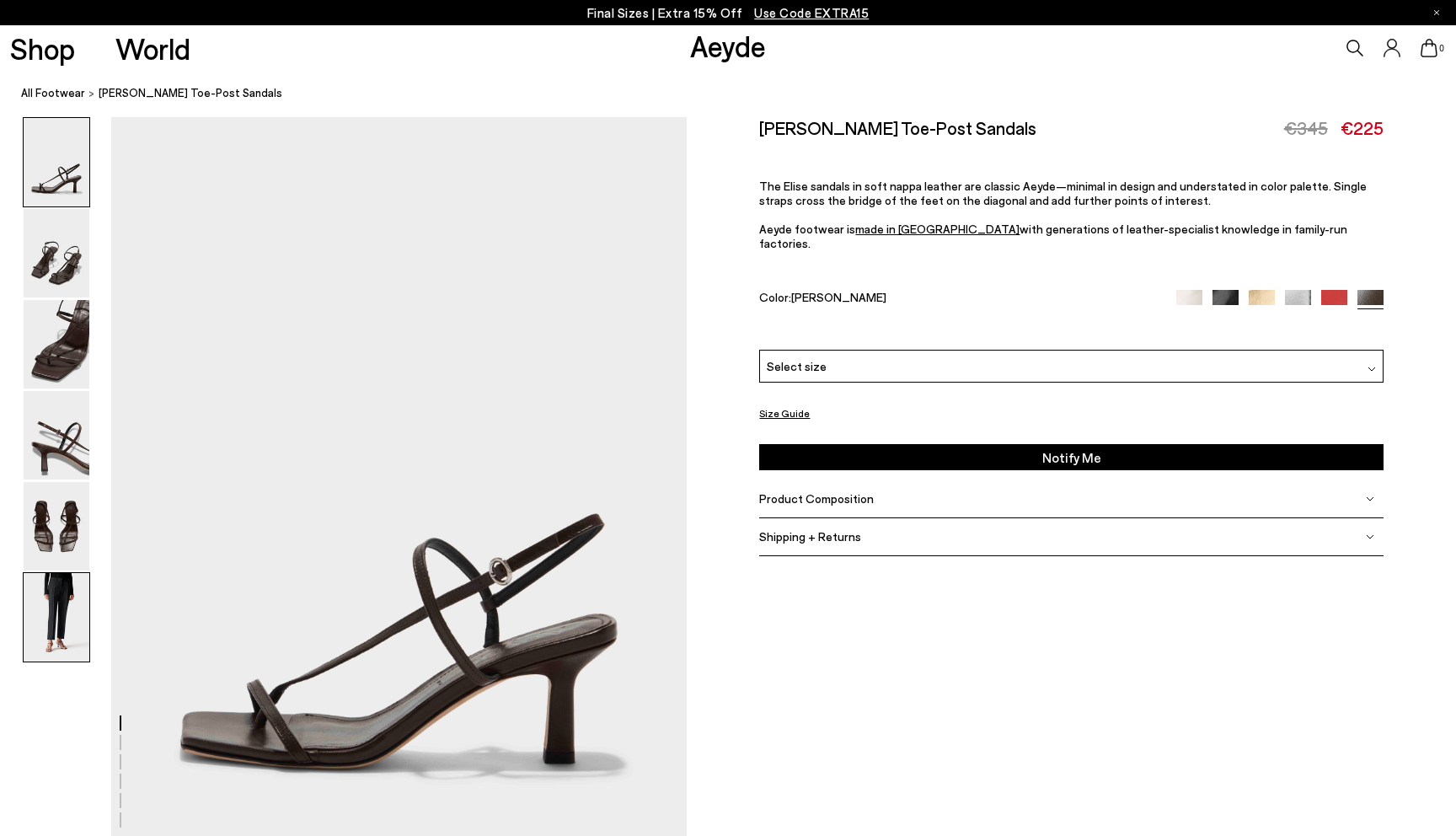
click at [66, 576] on img at bounding box center [56, 617] width 66 height 89
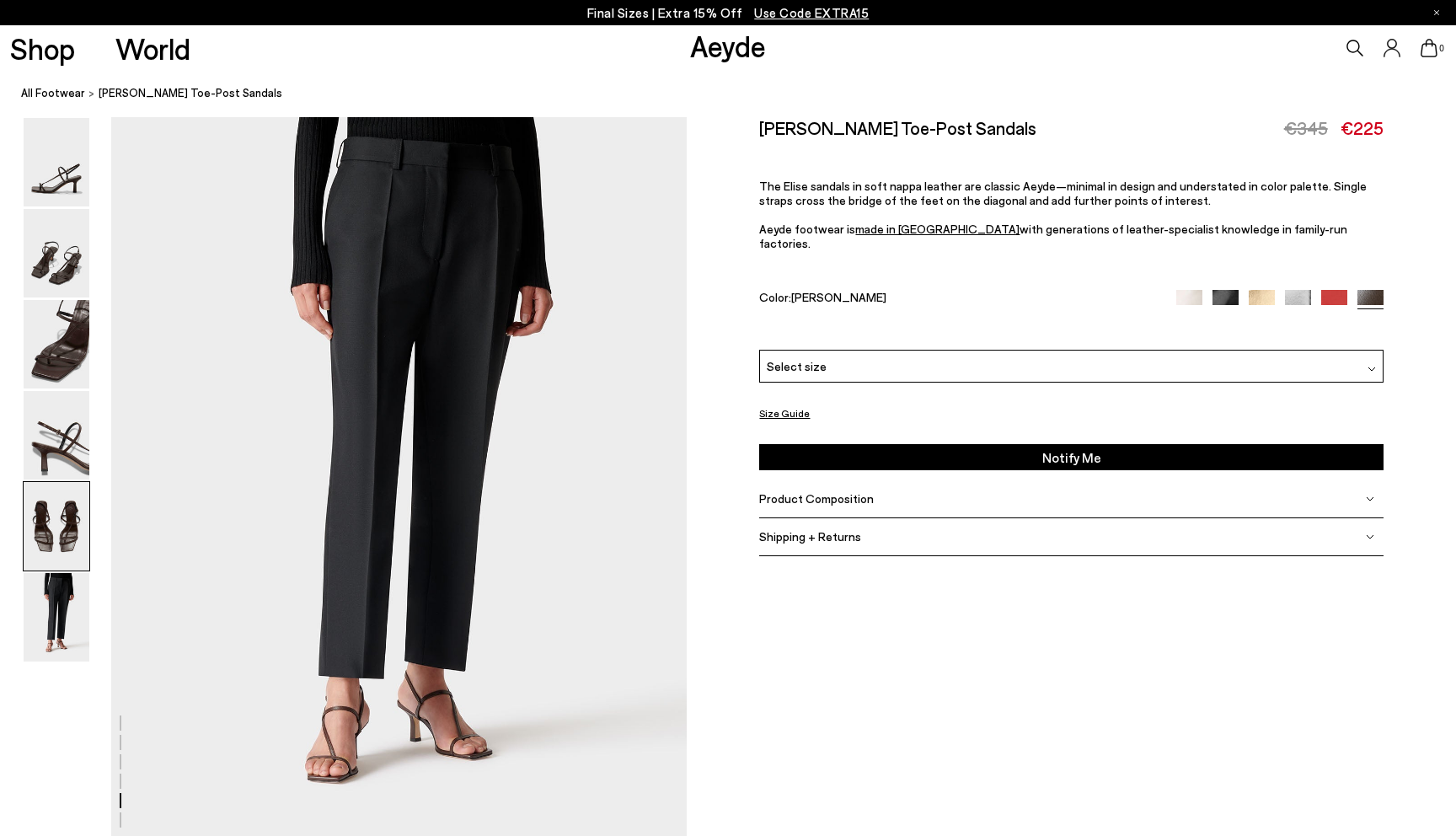
click at [67, 523] on img at bounding box center [56, 526] width 66 height 89
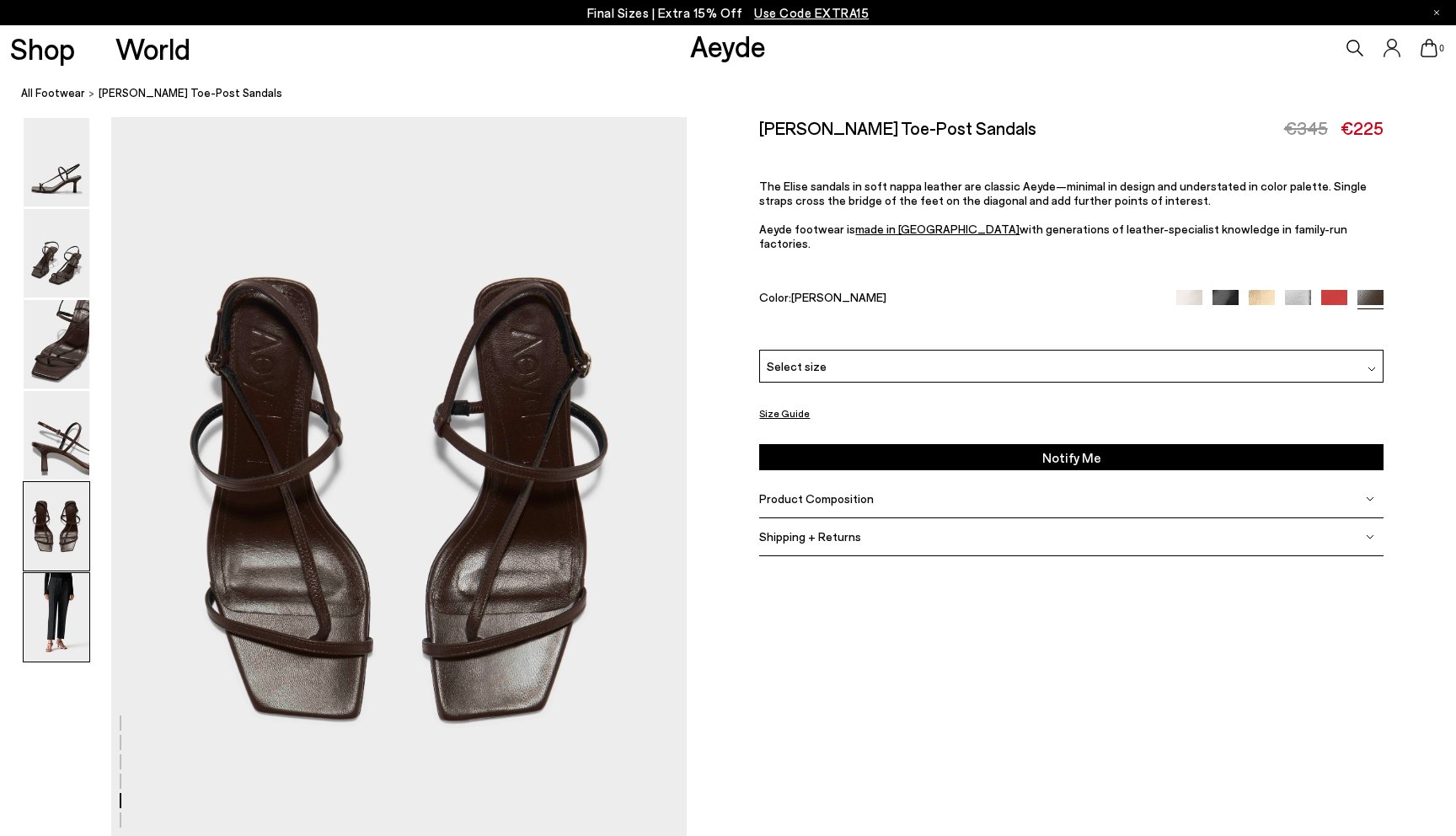
click at [58, 577] on img at bounding box center [56, 617] width 66 height 89
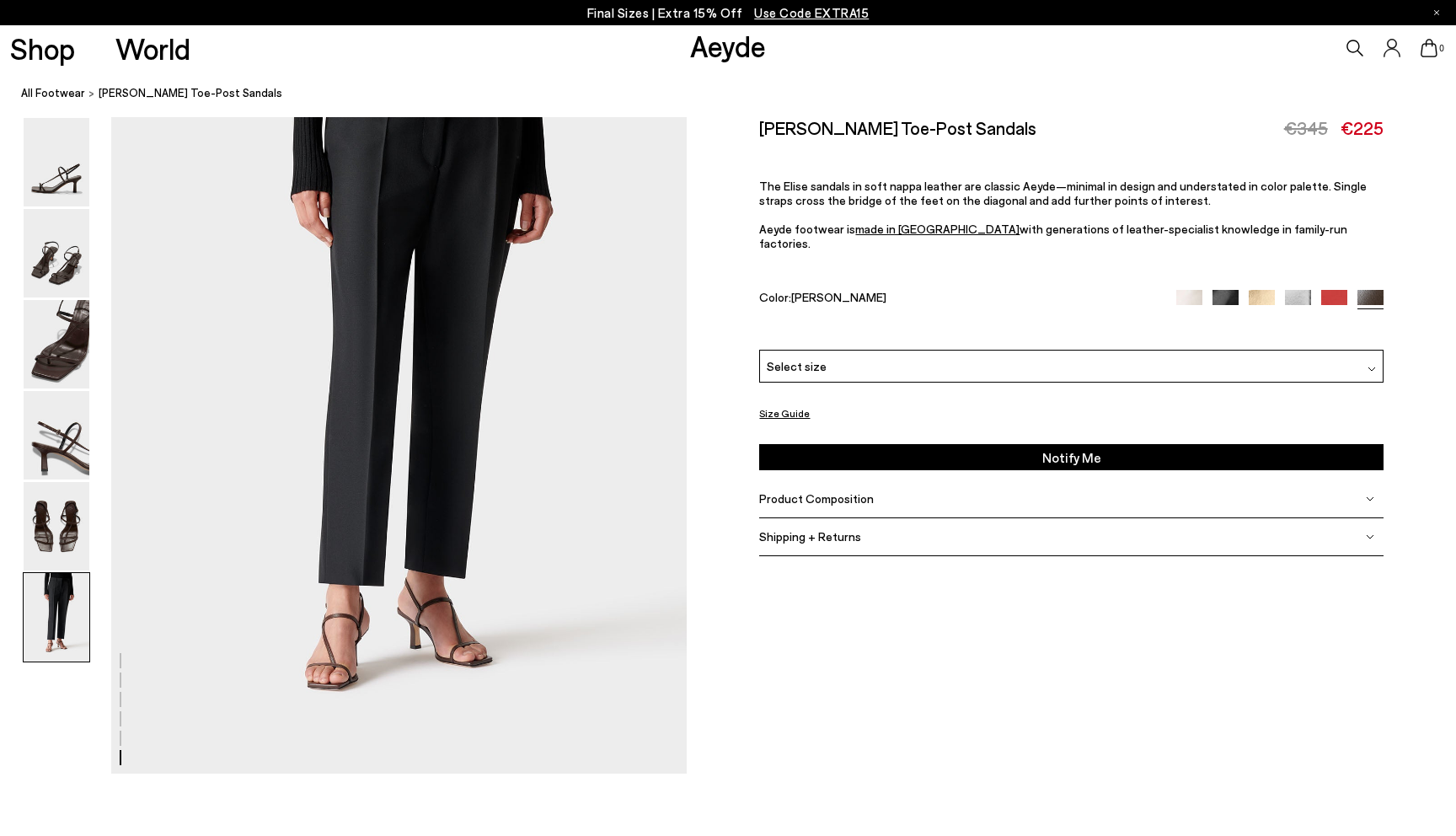
scroll to position [3966, 0]
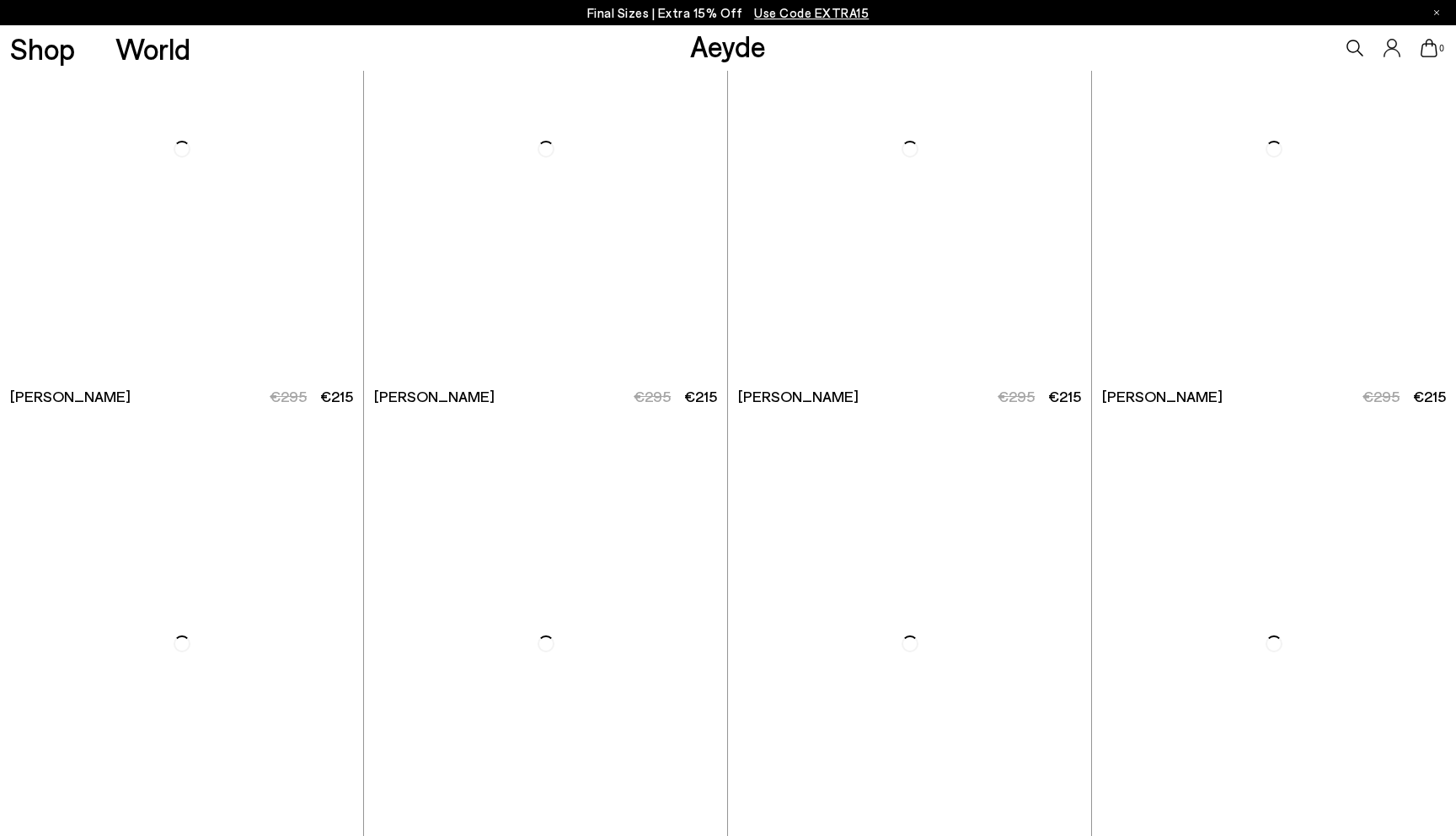
scroll to position [3156, 0]
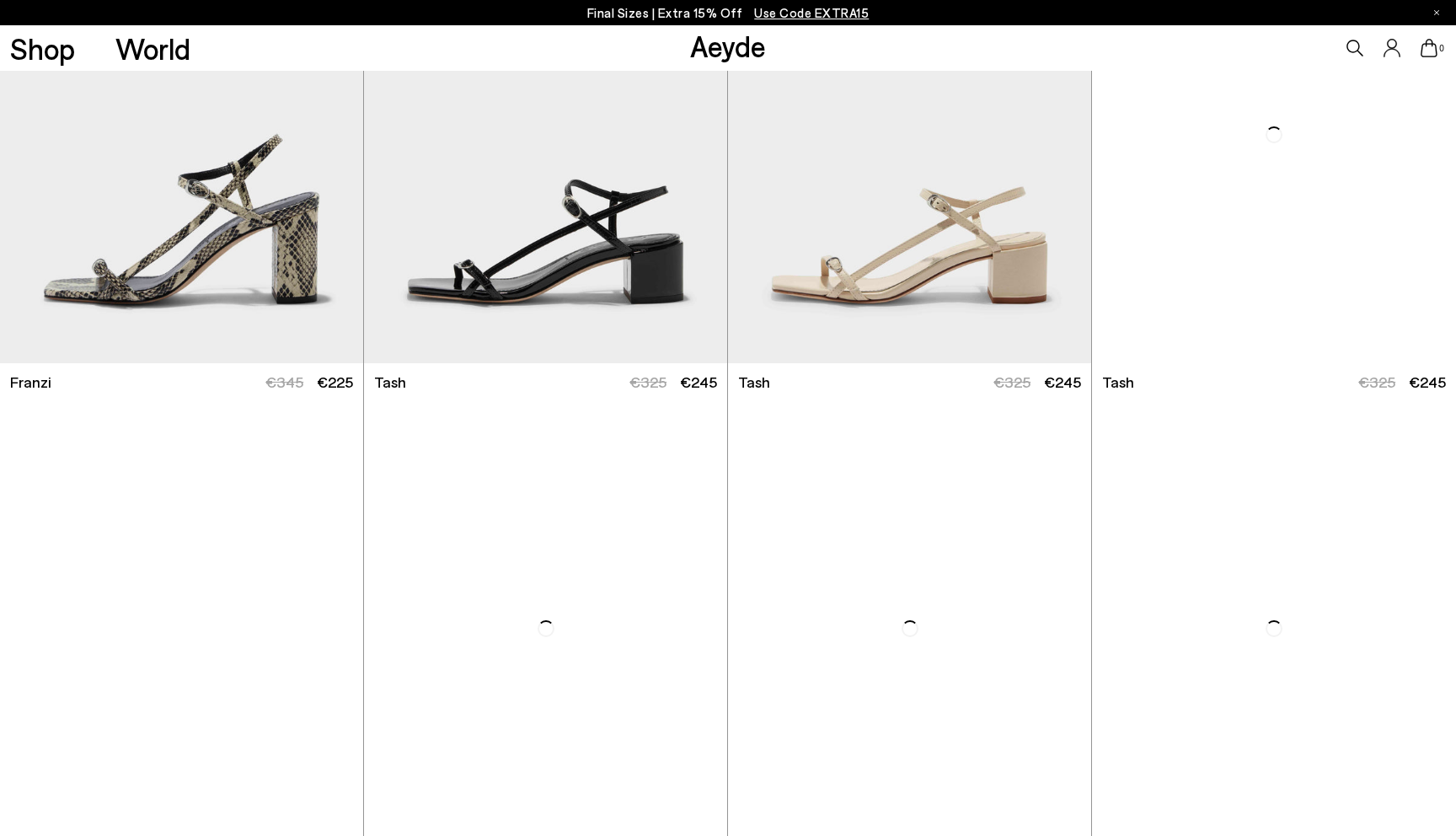
scroll to position [5582, 0]
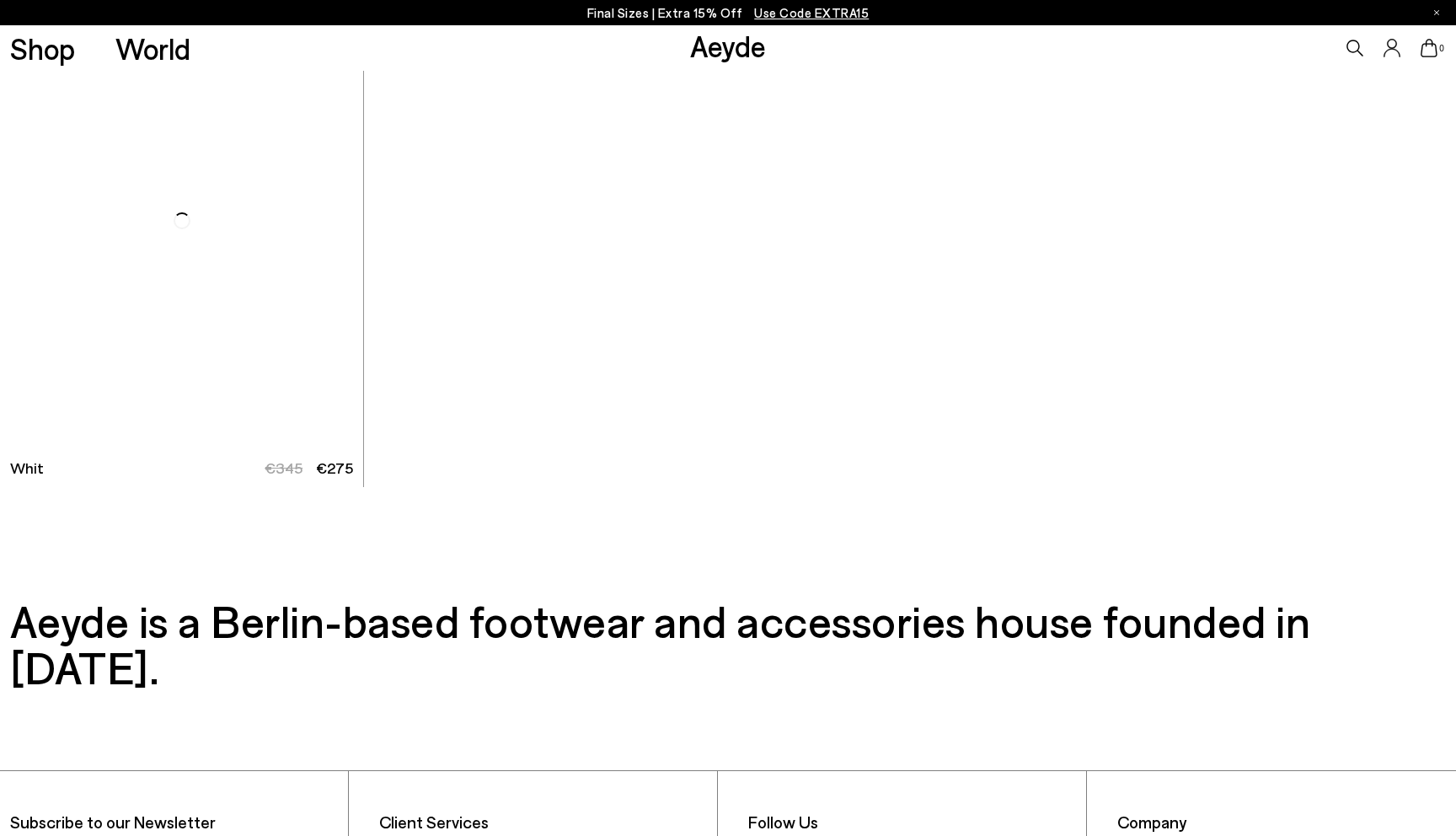
scroll to position [12172, 0]
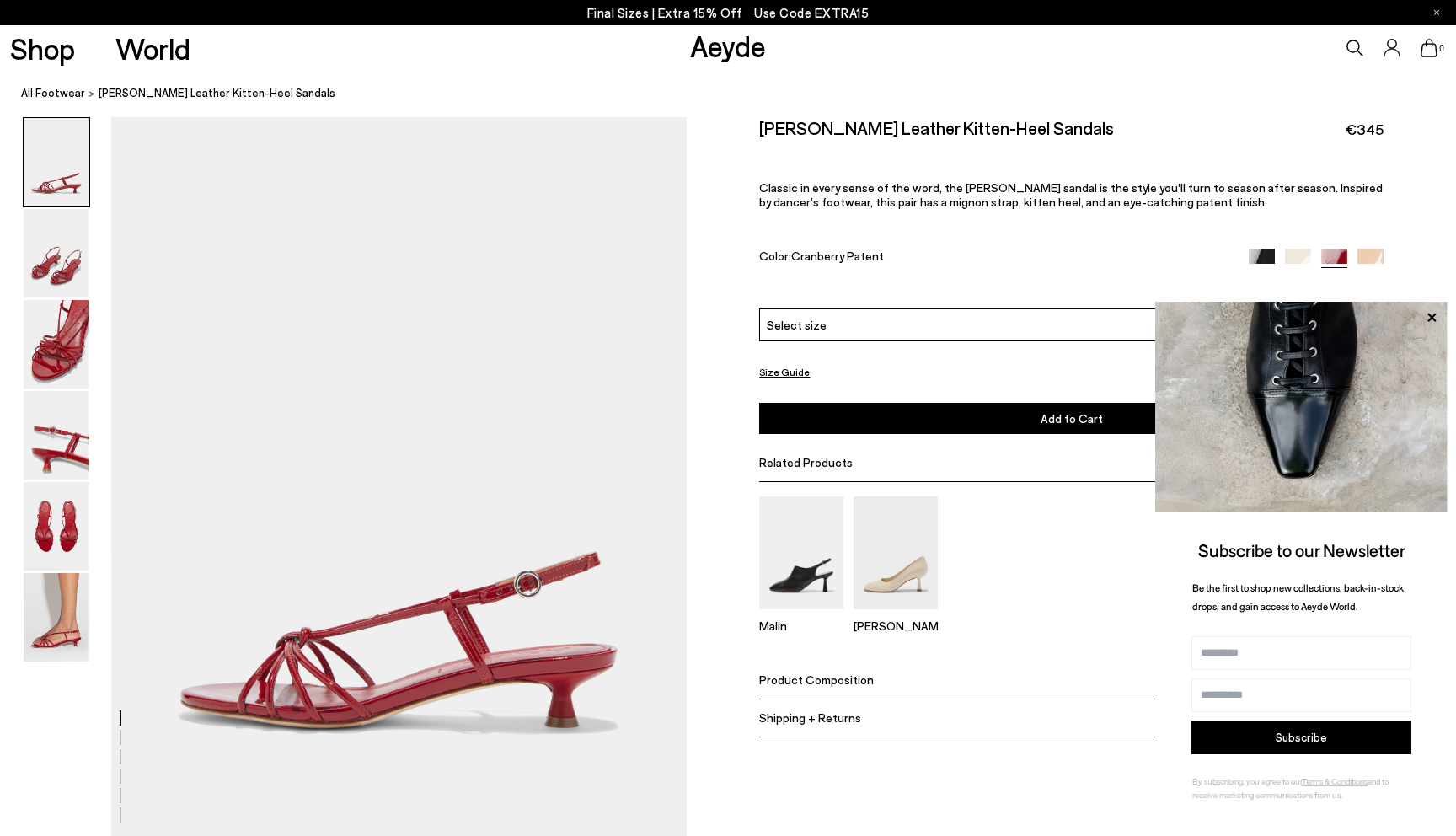
click at [813, 9] on span "Use Code EXTRA15" at bounding box center [811, 12] width 115 height 15
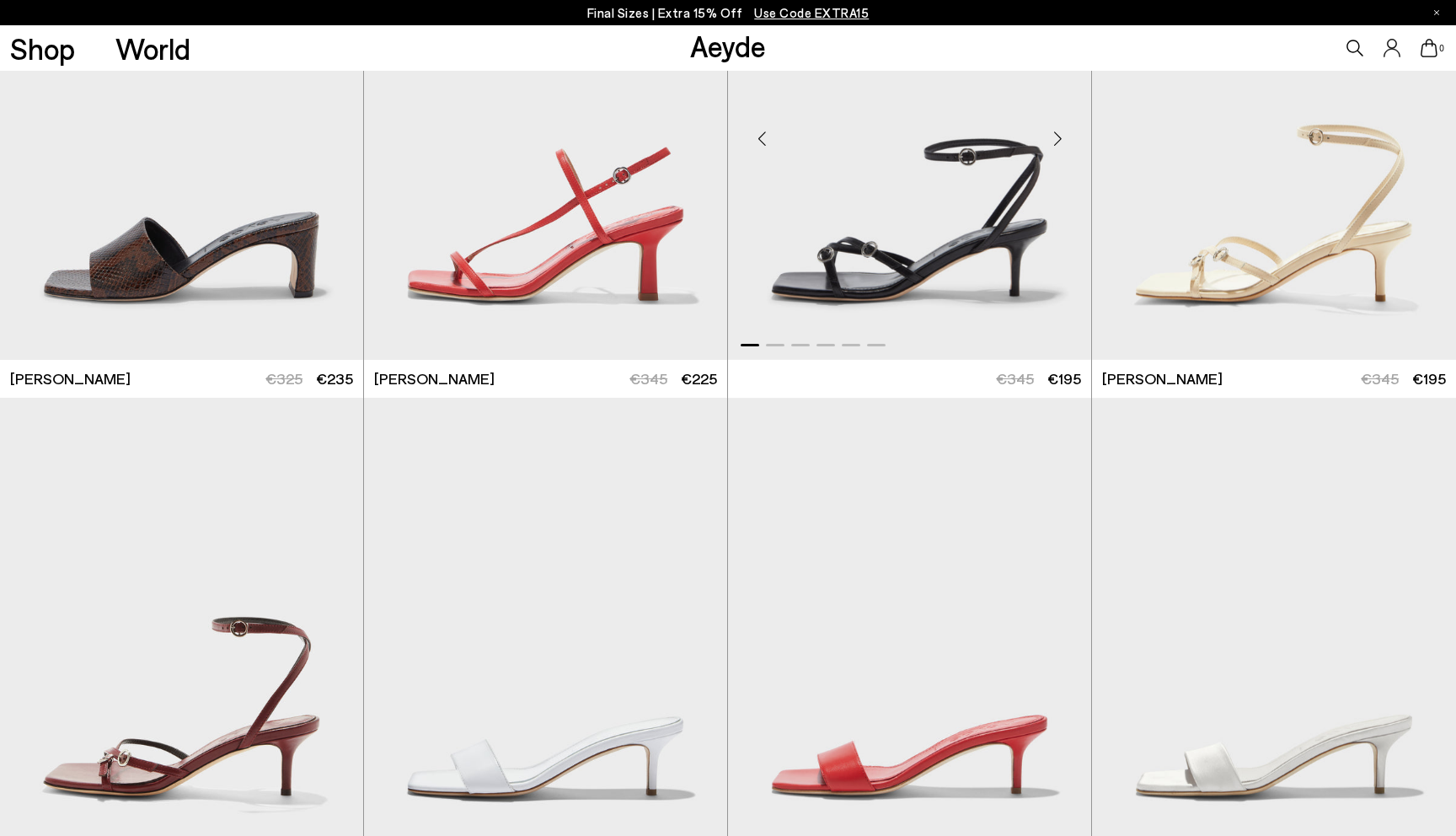
scroll to position [2114, 0]
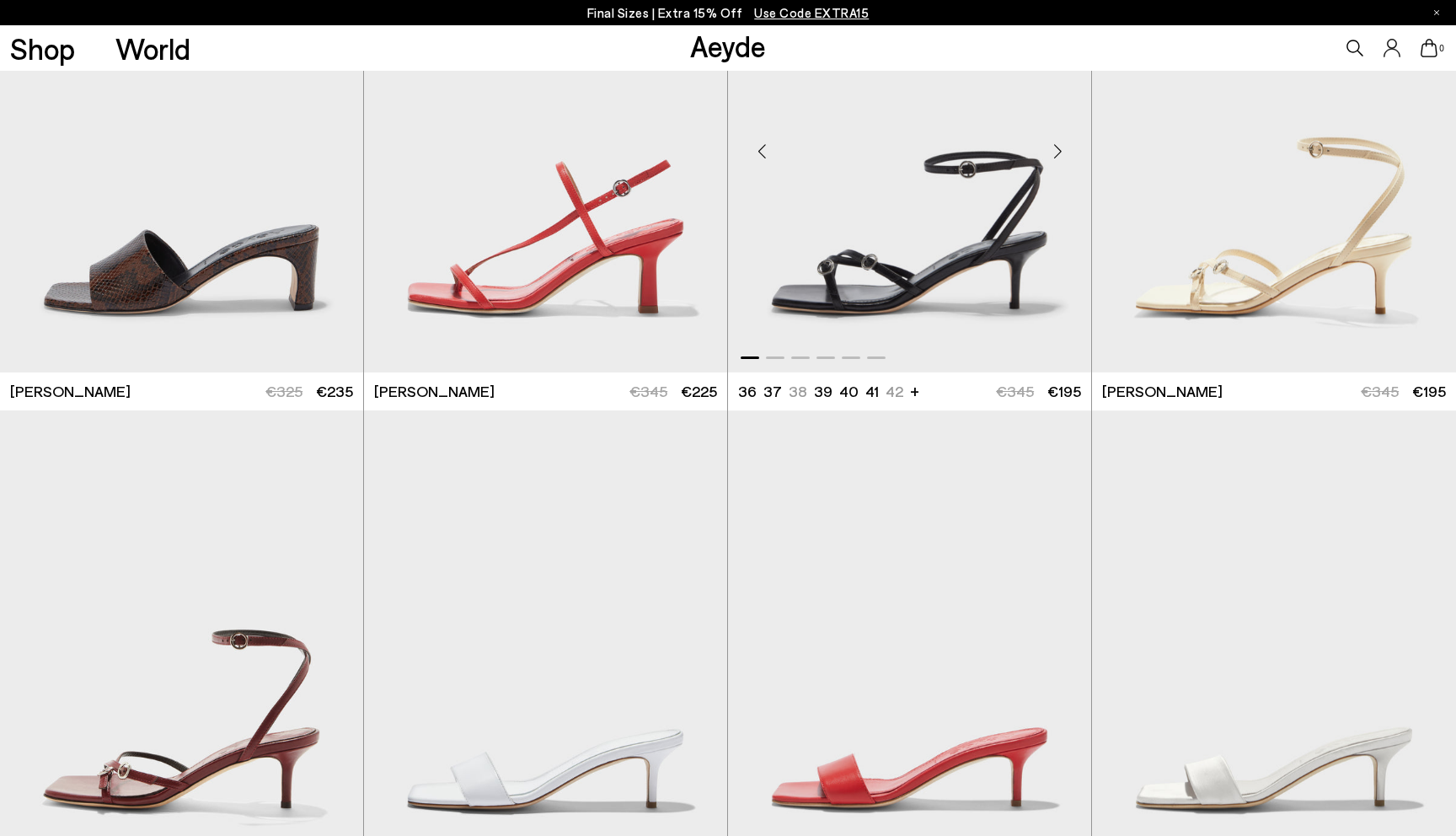
click at [964, 270] on img "1 / 6" at bounding box center [909, 144] width 363 height 457
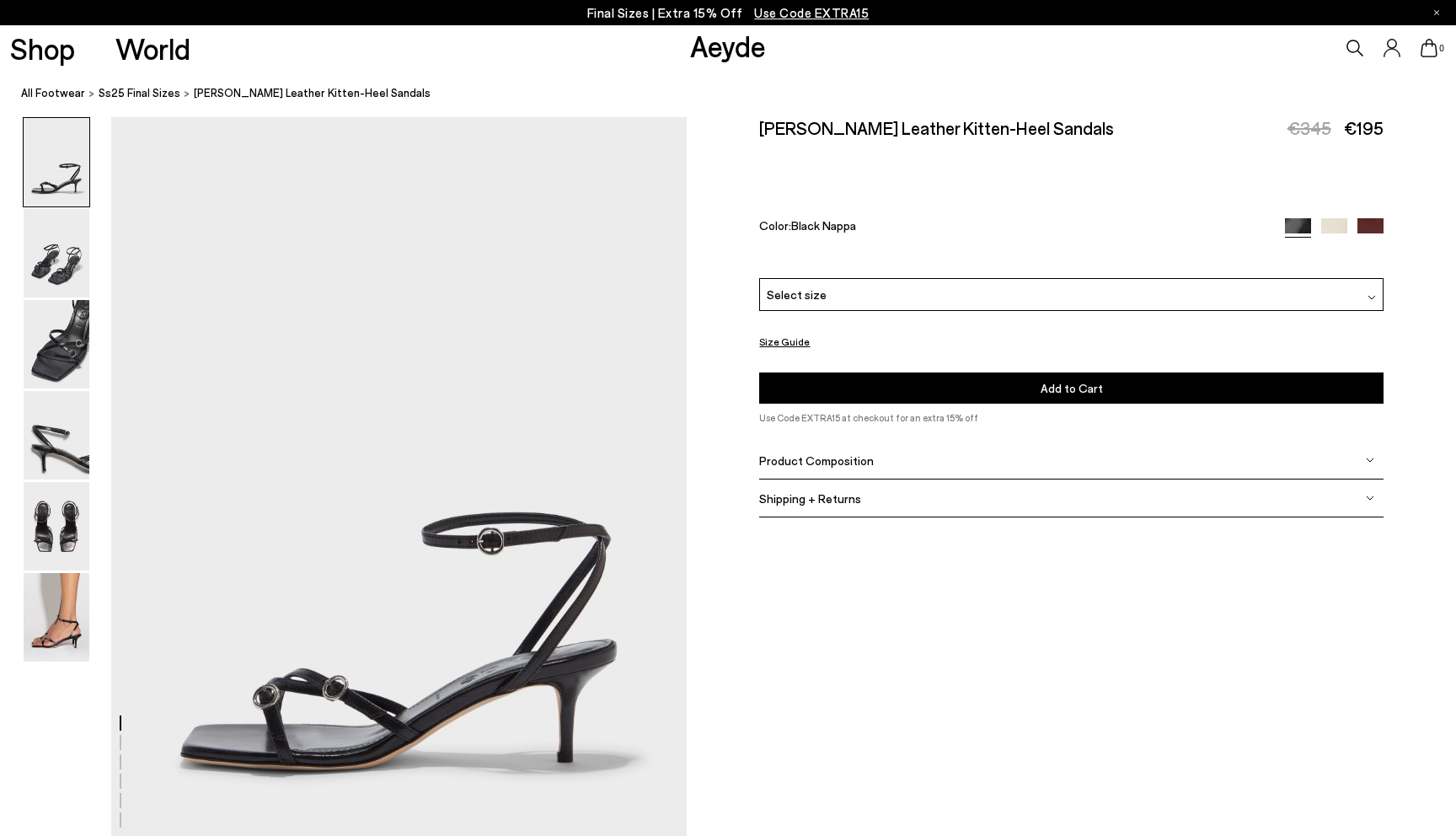
click at [1105, 278] on div "[PERSON_NAME] Leather Kitten-Heel Sandals €345 €195 Color: Black Nappa" at bounding box center [1071, 197] width 624 height 161
click at [1092, 284] on div "Select size" at bounding box center [1071, 294] width 624 height 33
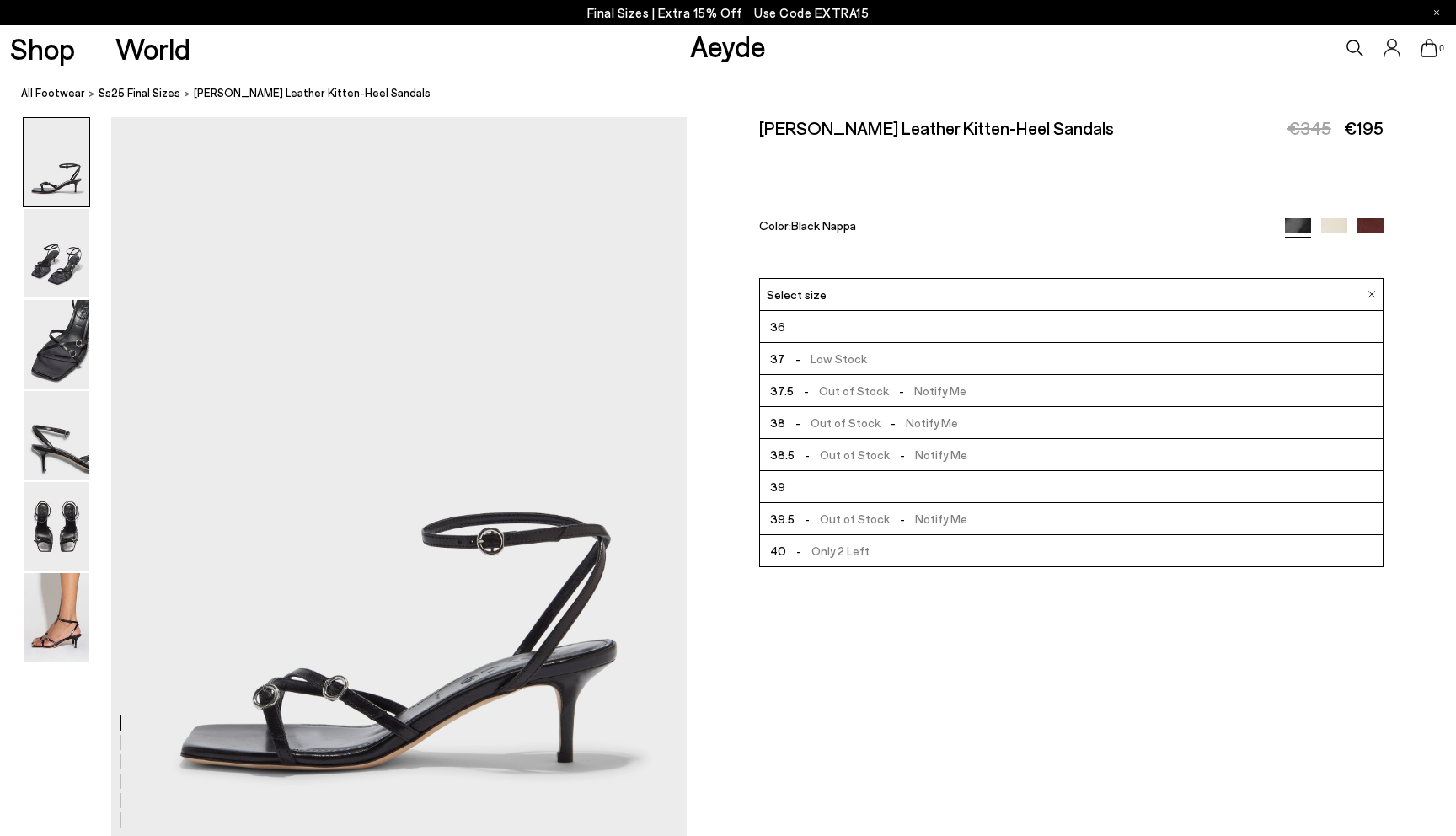
click at [785, 494] on li "39" at bounding box center [1071, 487] width 622 height 32
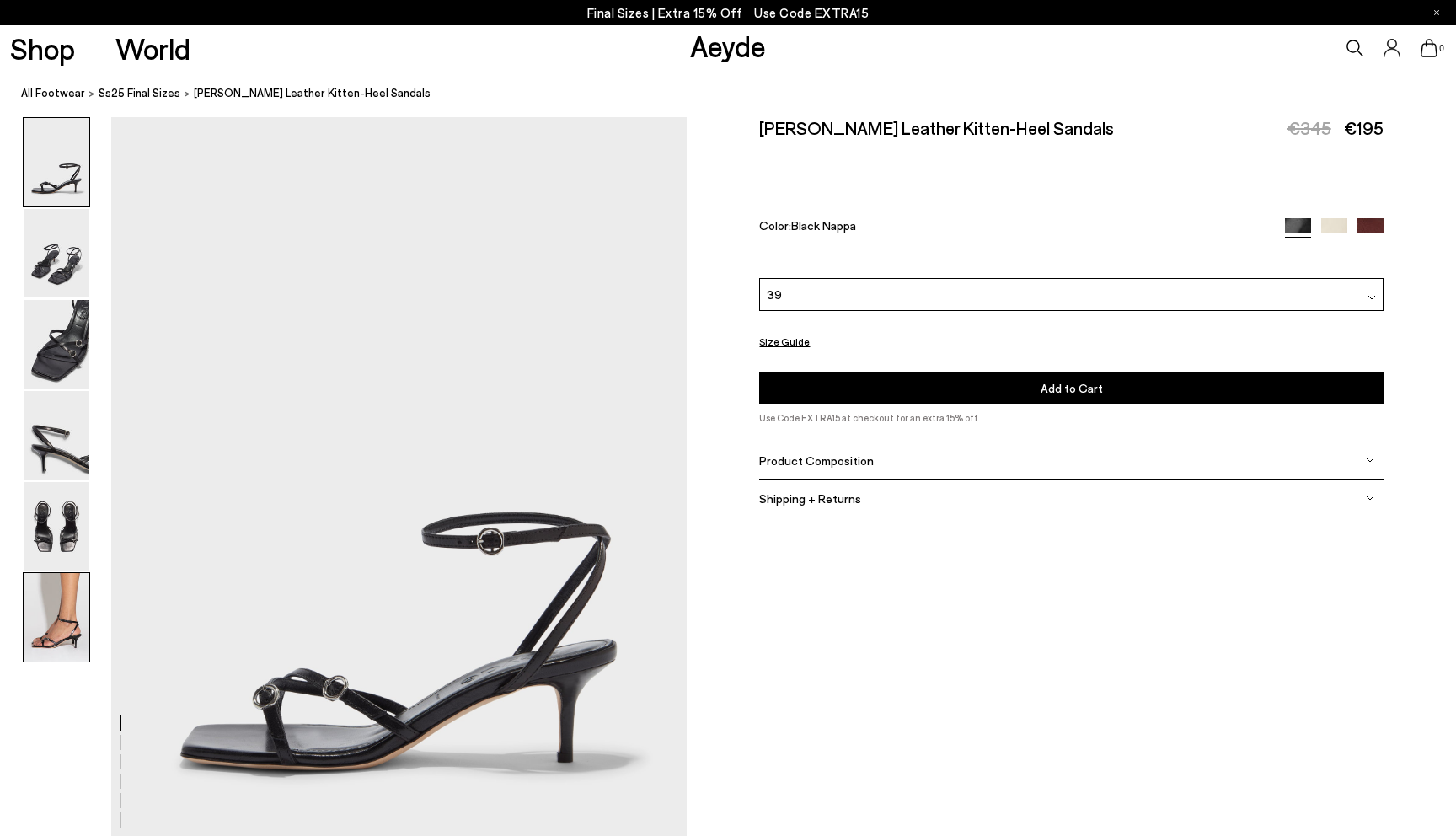
click at [40, 593] on img at bounding box center [56, 617] width 66 height 89
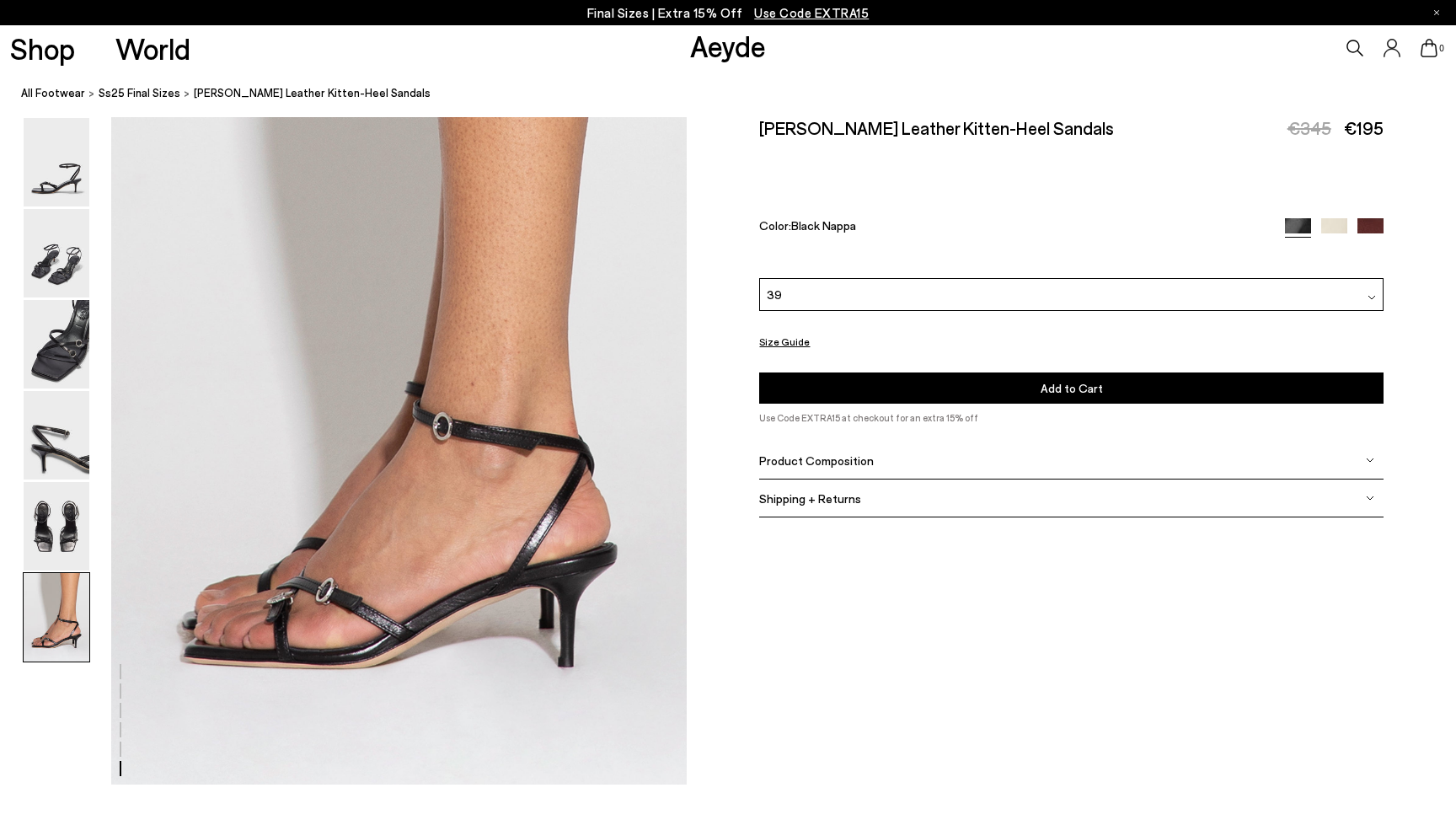
scroll to position [3966, 0]
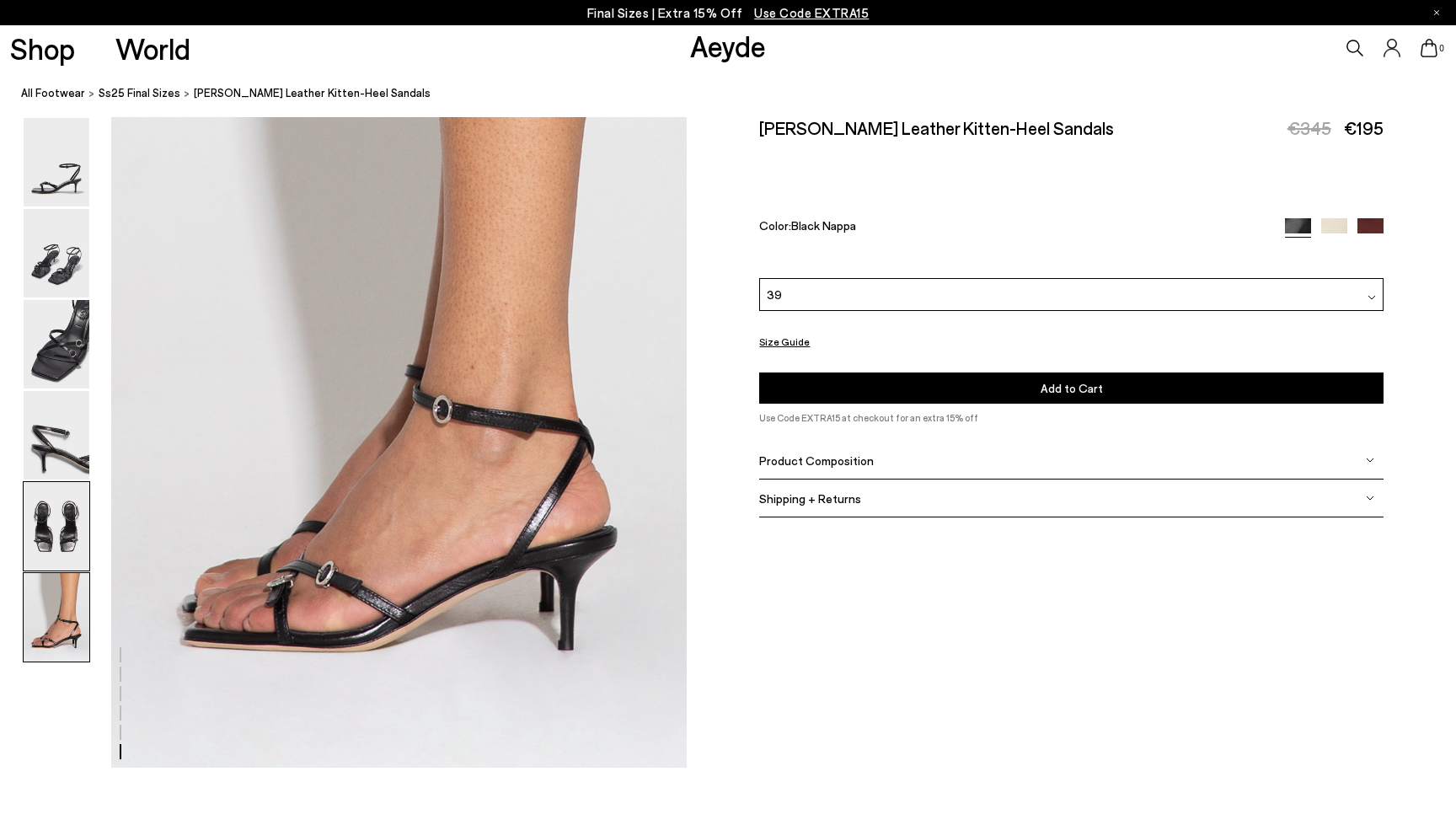
click at [49, 506] on img at bounding box center [56, 526] width 66 height 89
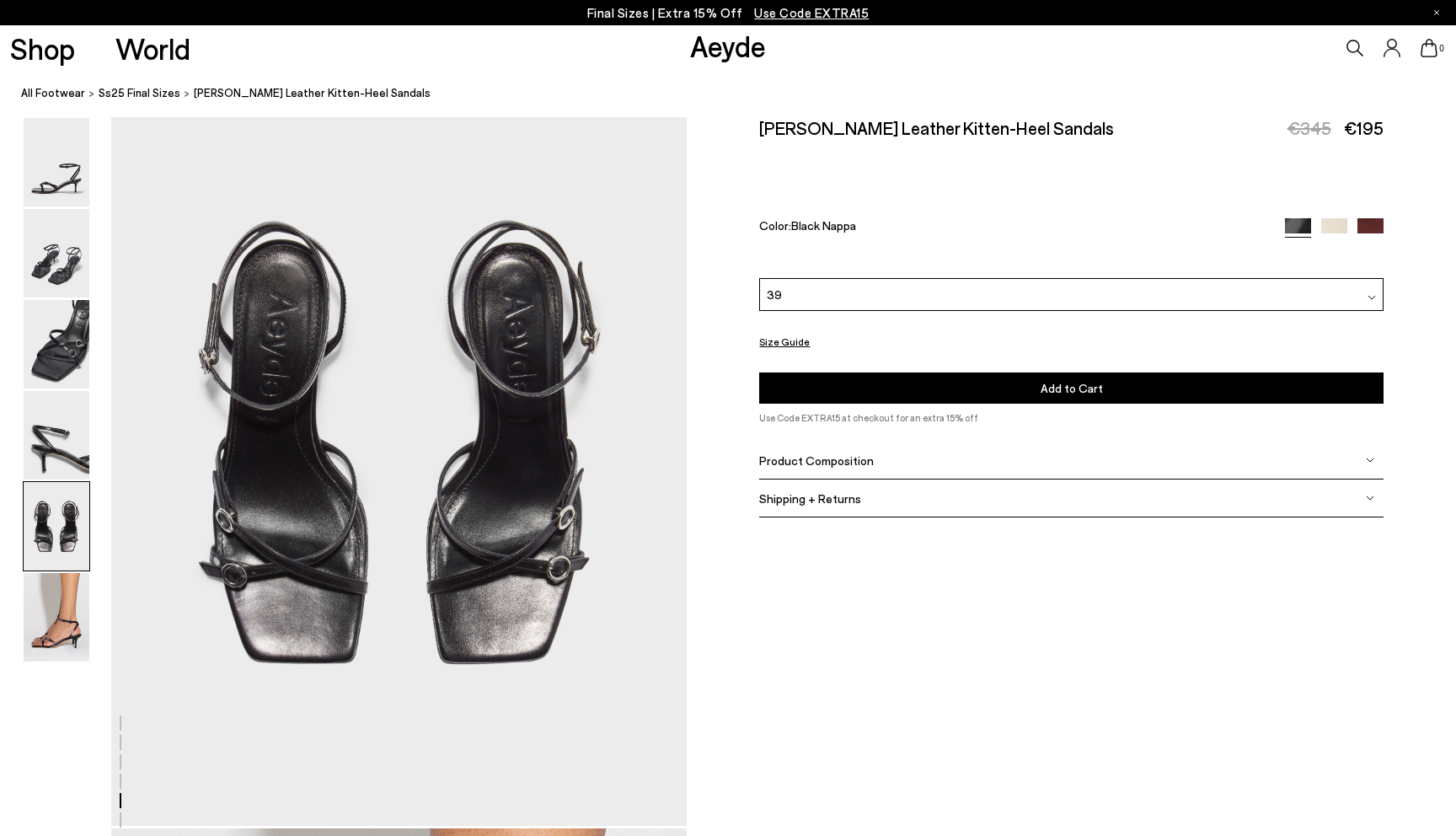
scroll to position [3080, 0]
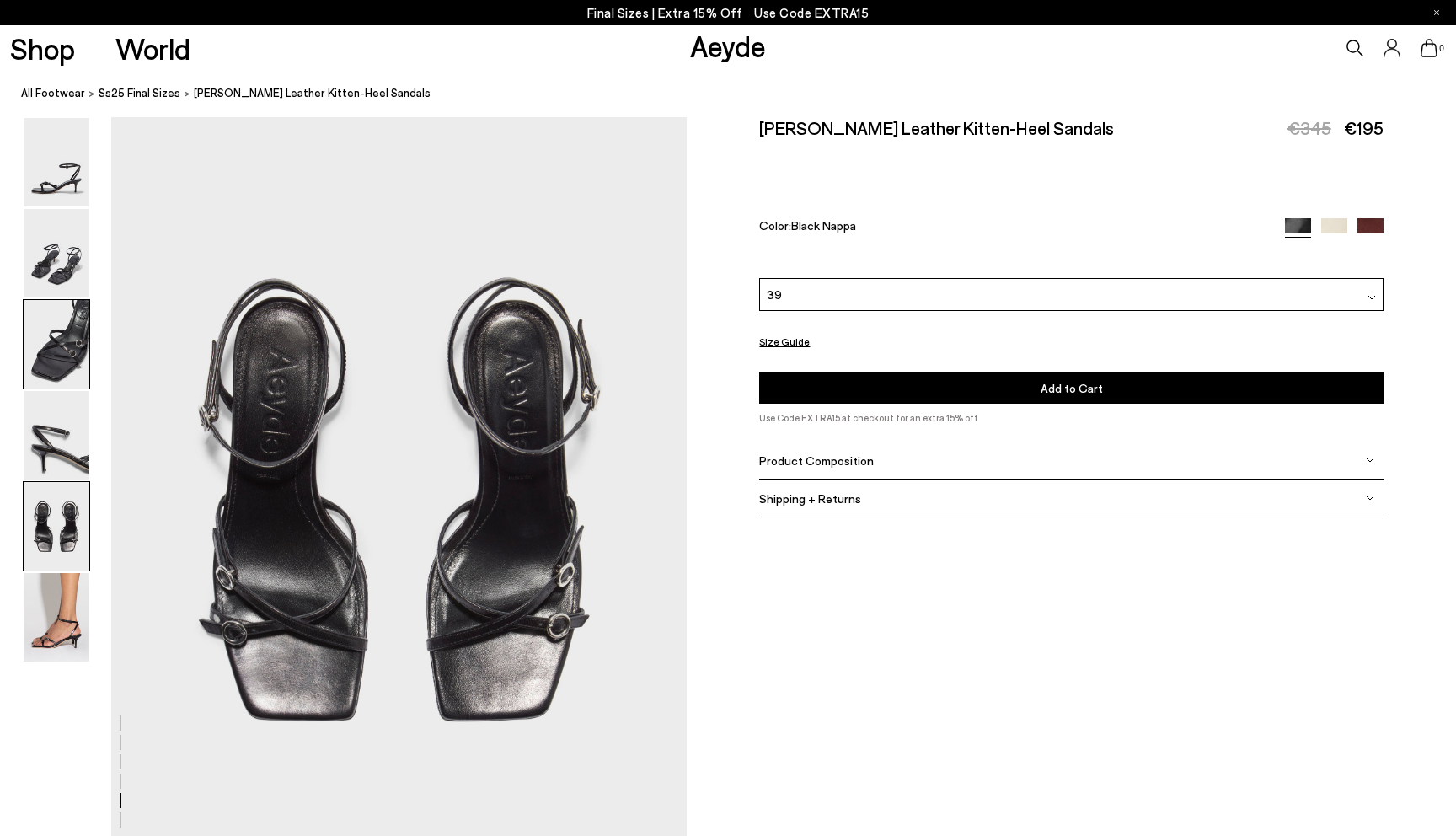
click at [66, 386] on img at bounding box center [56, 344] width 66 height 89
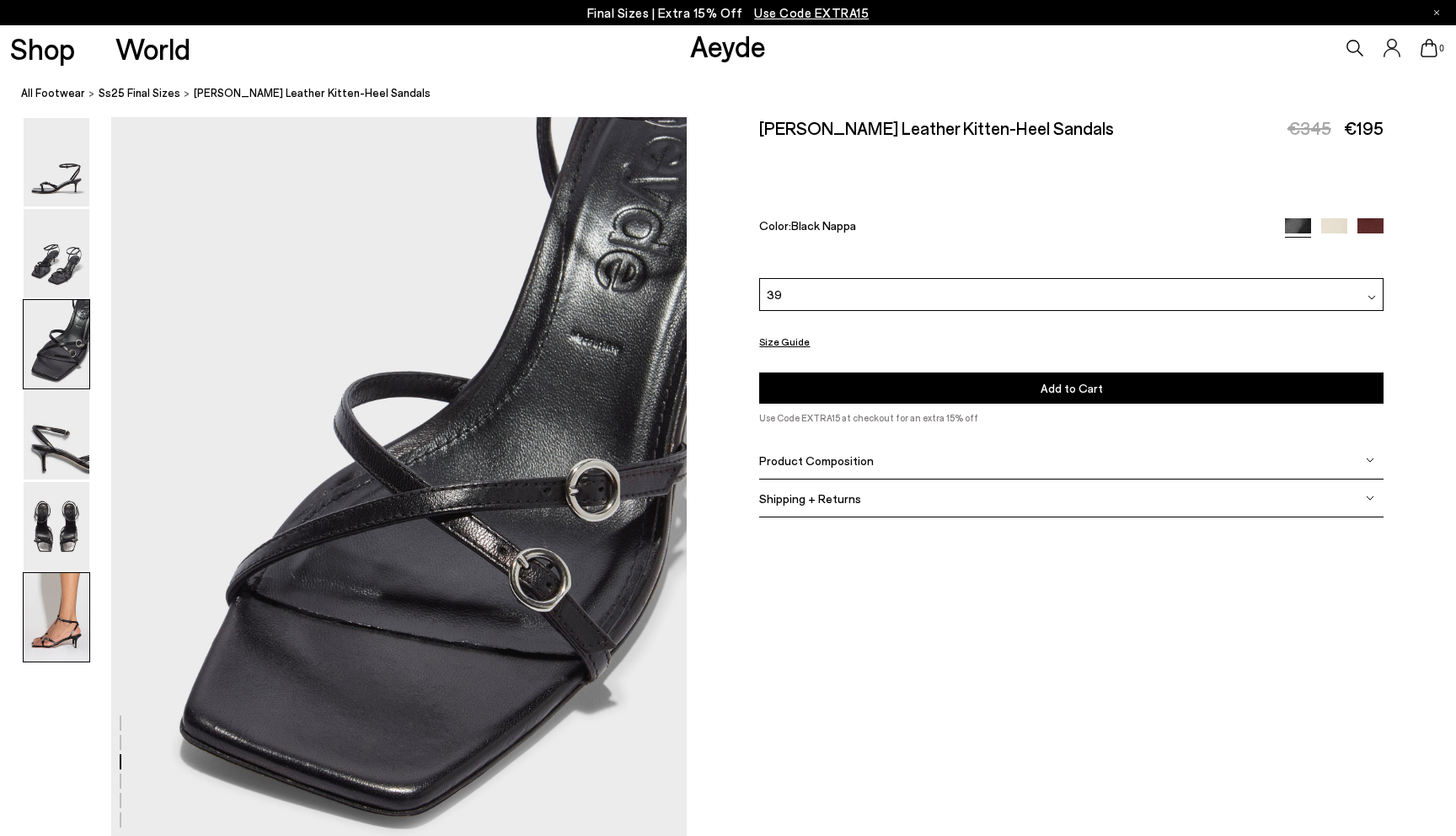
click at [55, 600] on img at bounding box center [56, 617] width 66 height 89
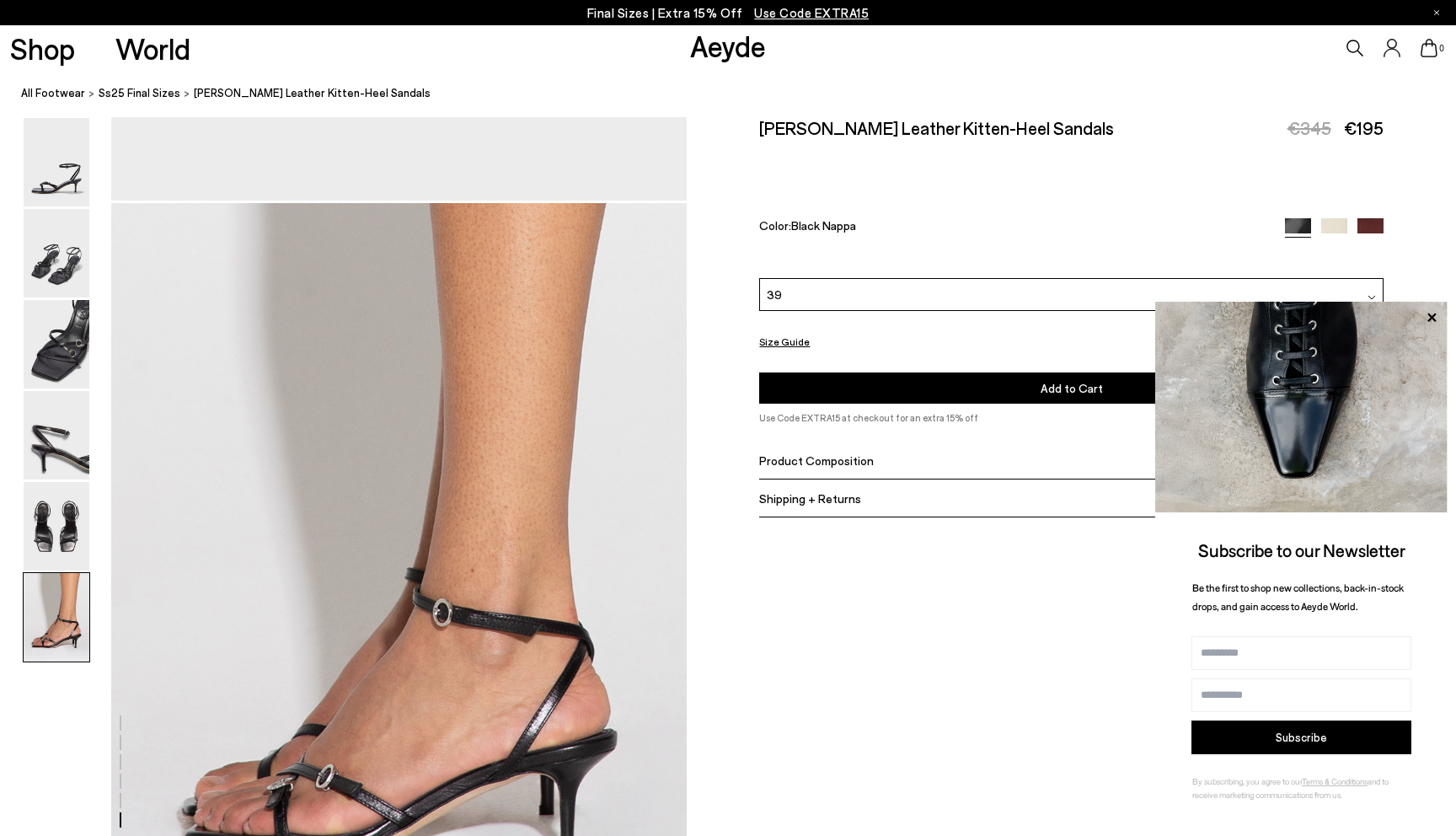
scroll to position [3966, 0]
